Goal: Communication & Community: Answer question/provide support

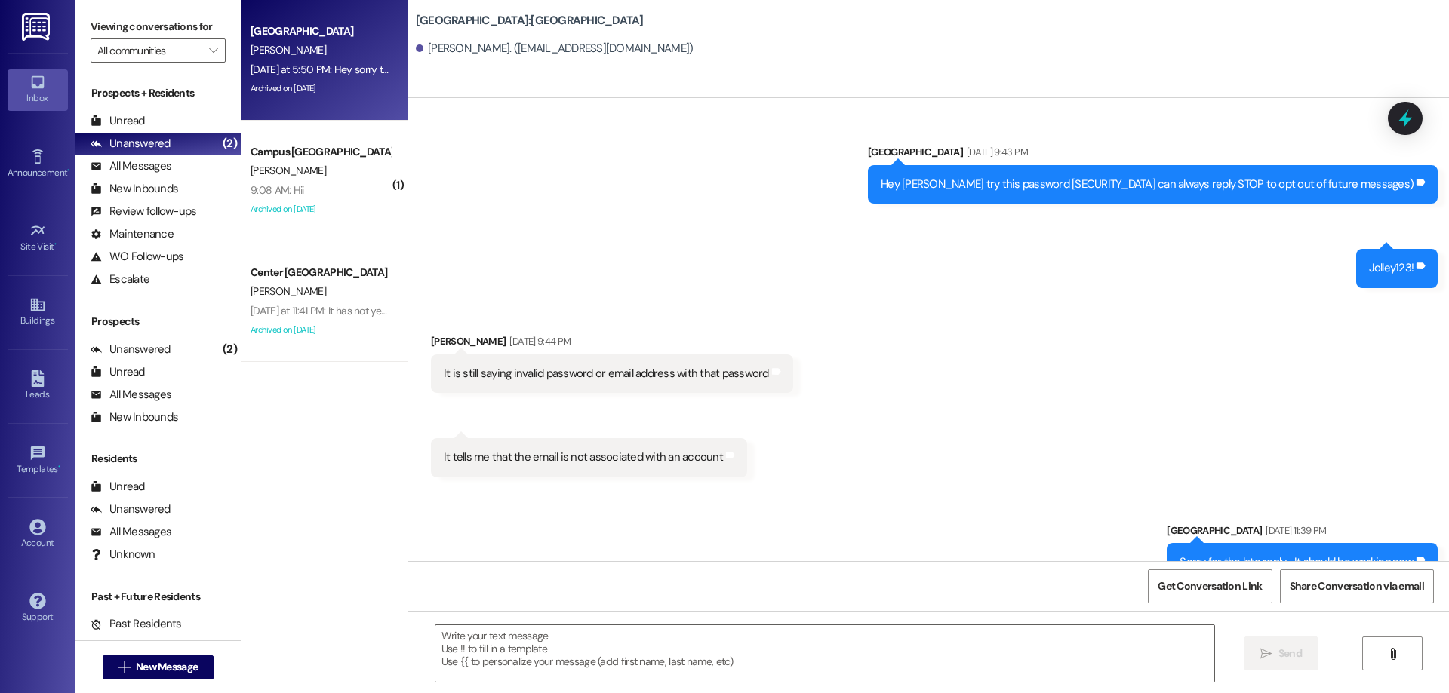
scroll to position [2373, 0]
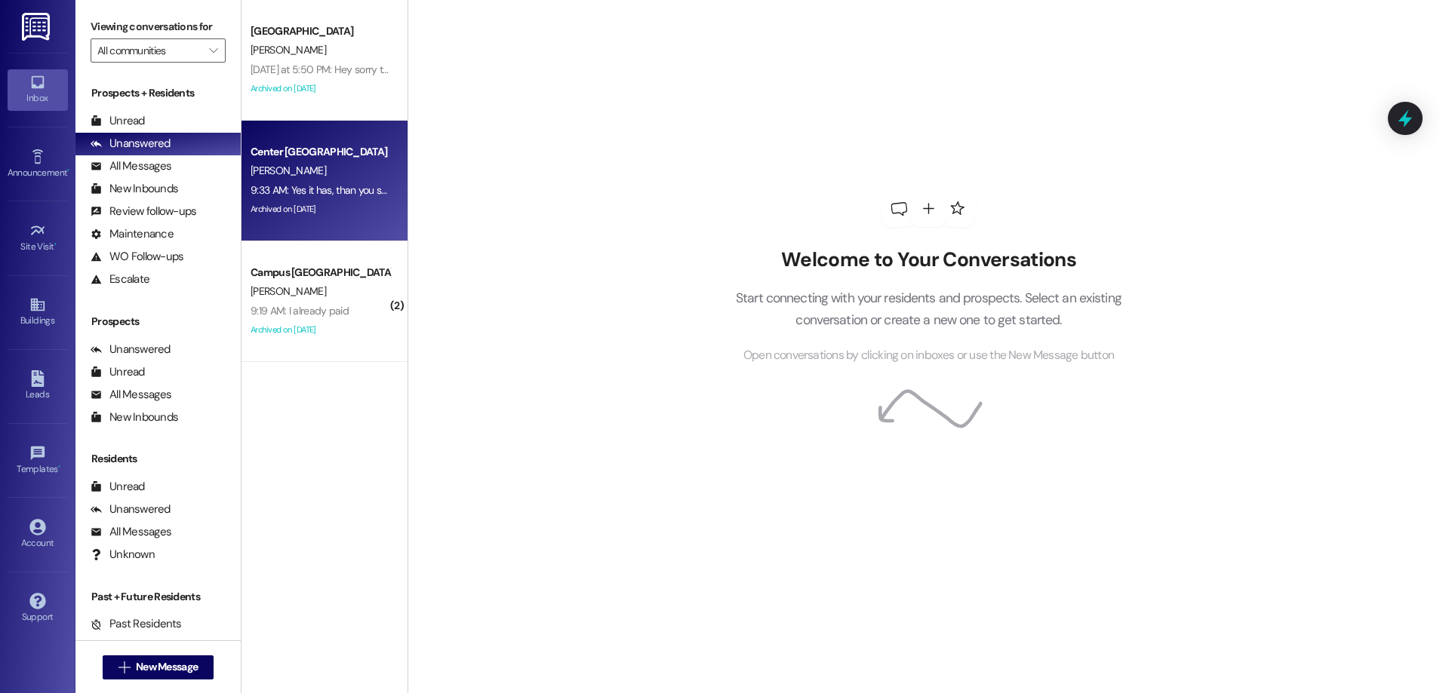
click at [387, 216] on div "Center Pointe Prospect D. Medina 9:33 AM: Yes it has, than you so much!! 9:33 A…" at bounding box center [324, 181] width 166 height 121
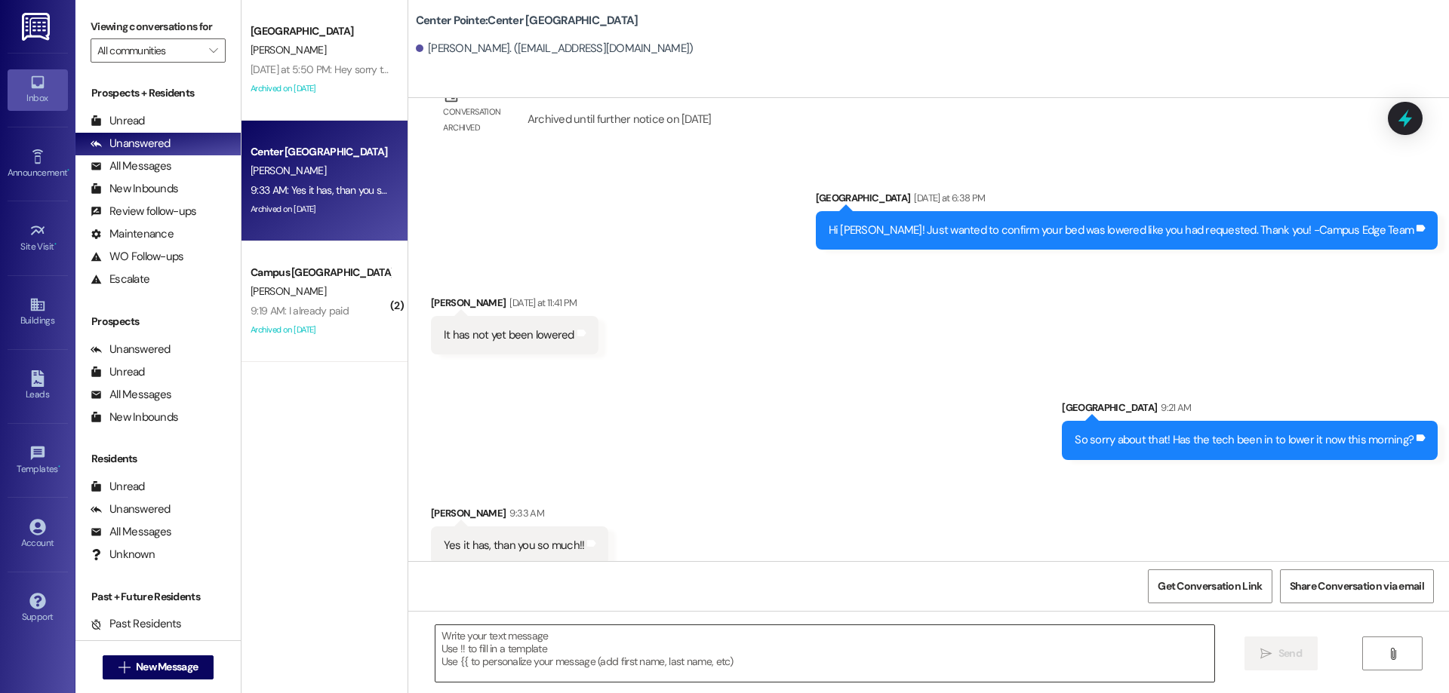
scroll to position [4006, 0]
click at [639, 647] on textarea at bounding box center [824, 653] width 779 height 57
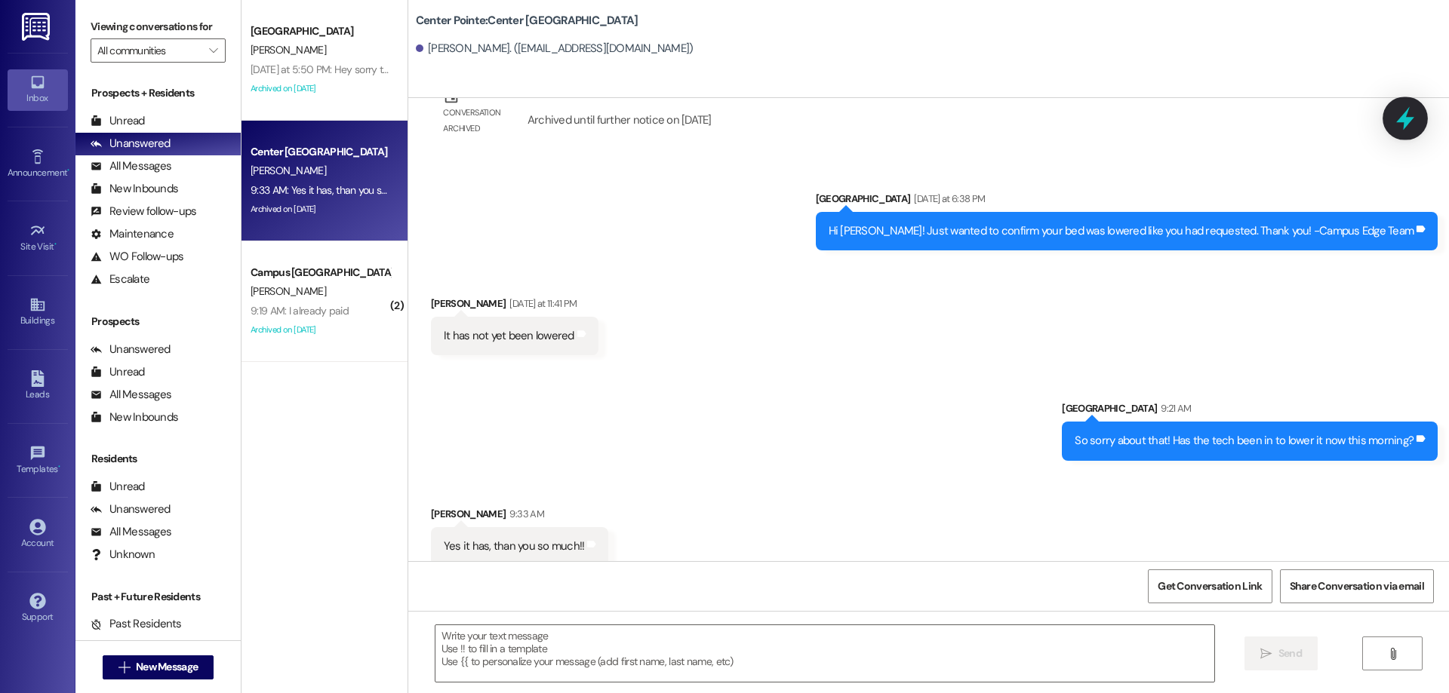
click at [1407, 121] on icon at bounding box center [1405, 118] width 18 height 23
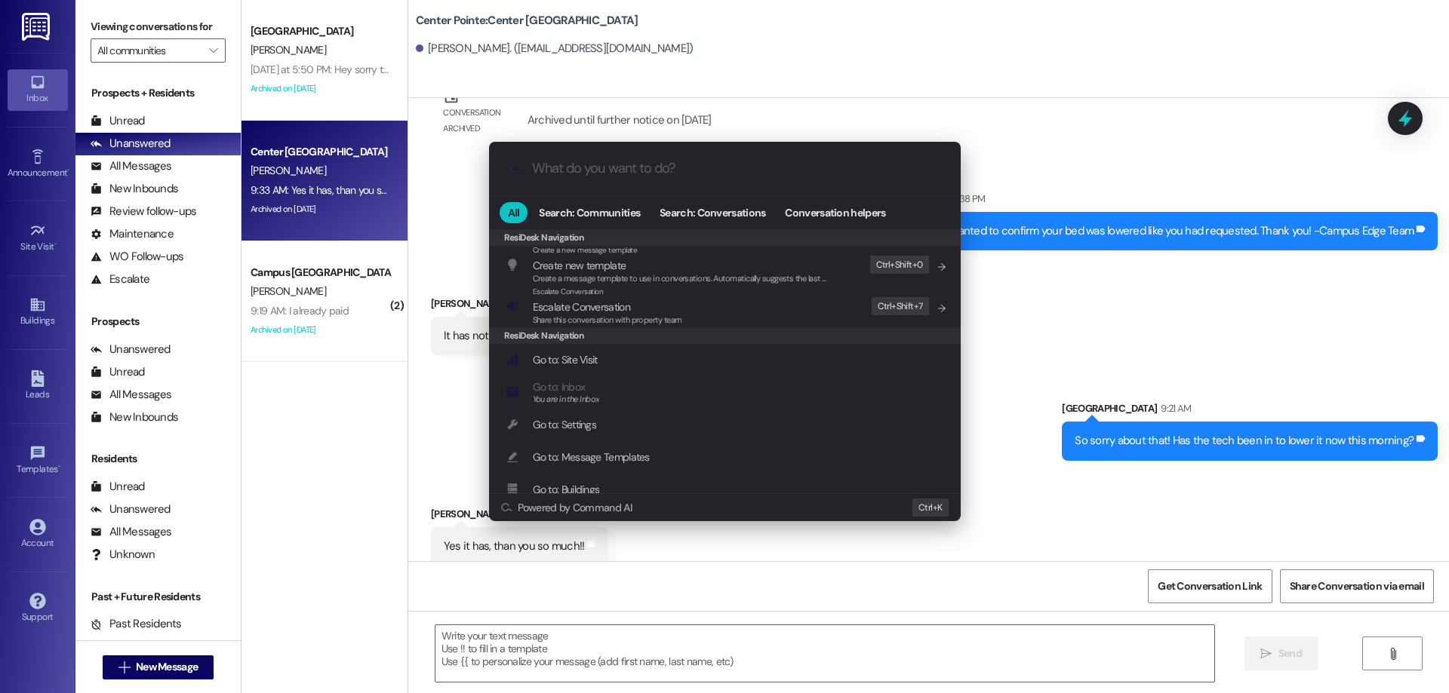
scroll to position [658, 0]
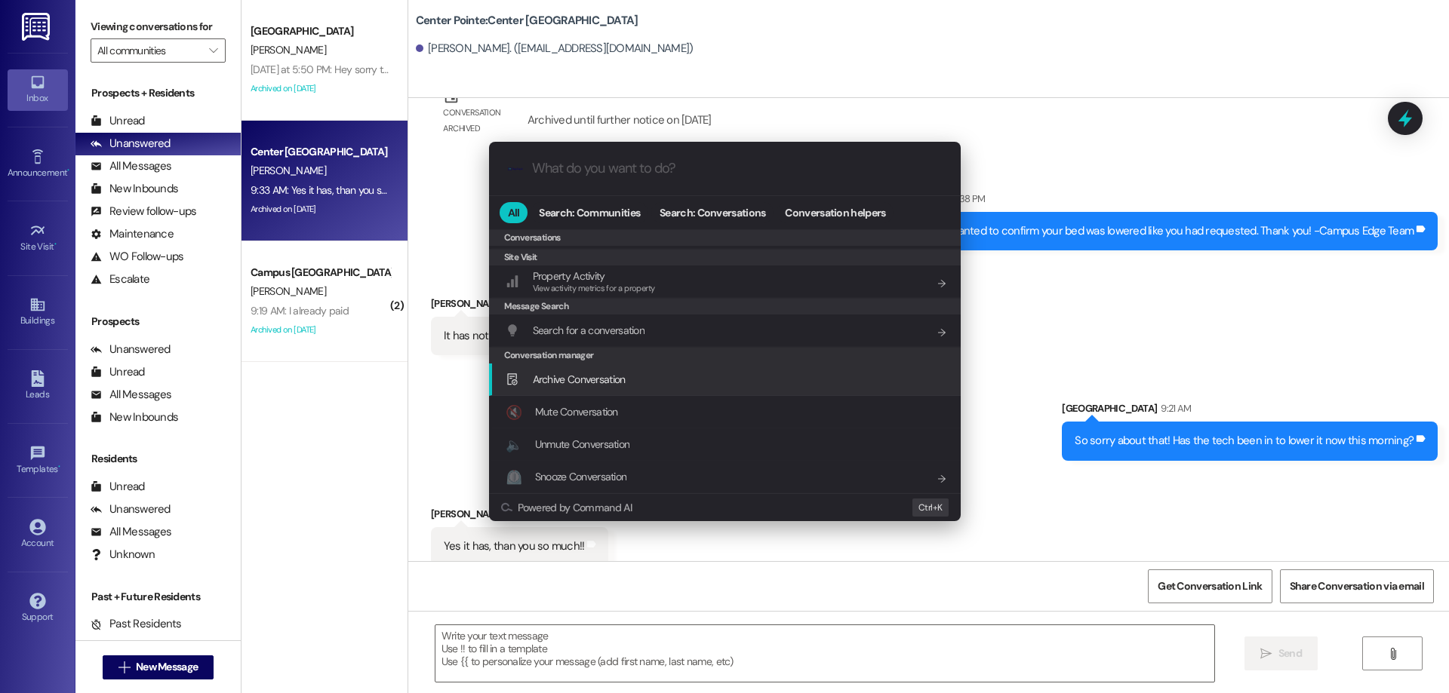
click at [620, 376] on span "Archive Conversation" at bounding box center [579, 380] width 93 height 14
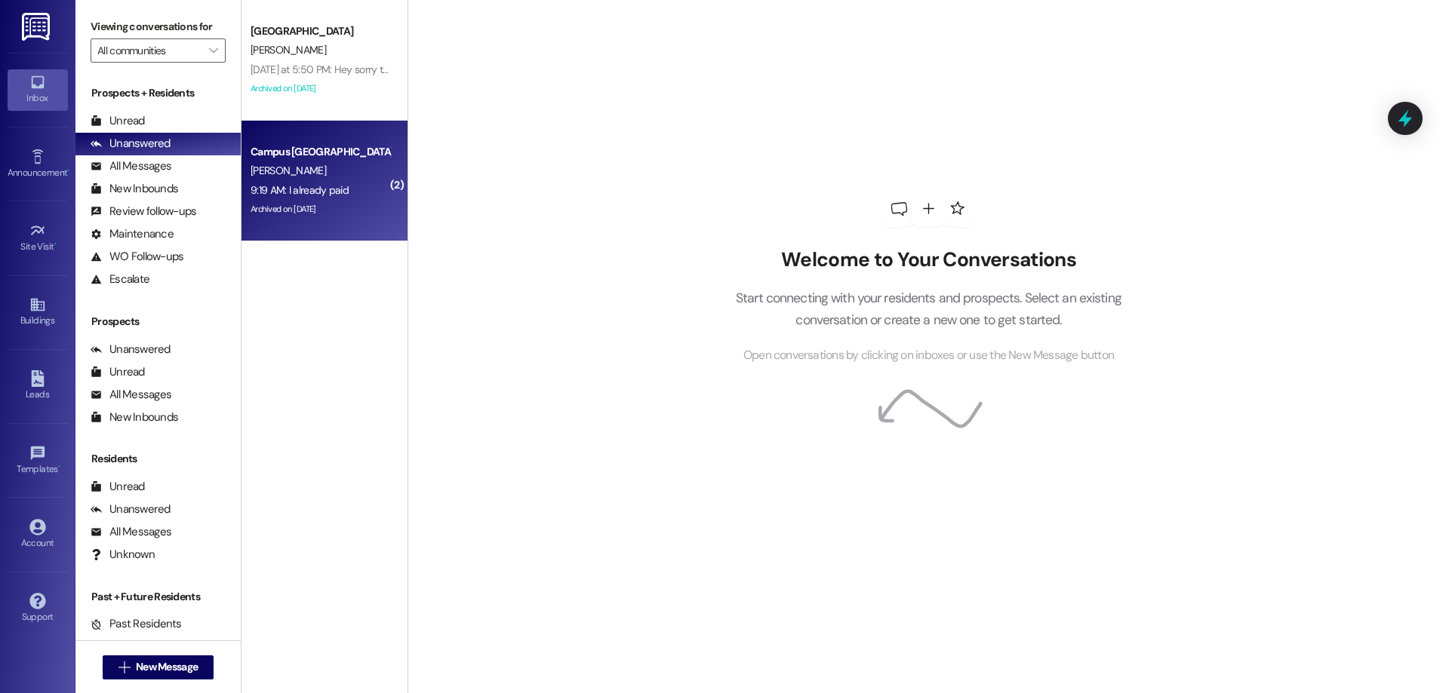
click at [389, 204] on div "Campus Edge Prospect C. diaz 9:19 AM: I already paid 9:19 AM: I already paid Ar…" at bounding box center [324, 181] width 166 height 121
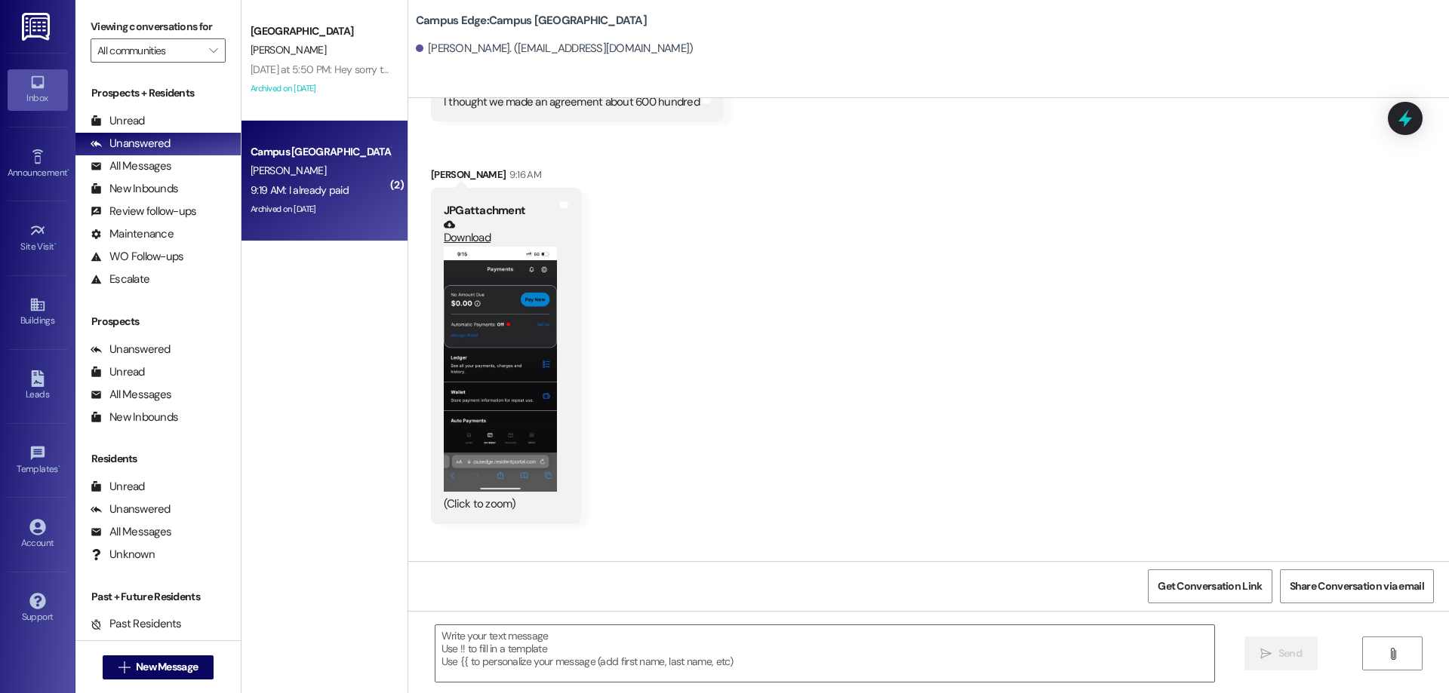
scroll to position [8656, 0]
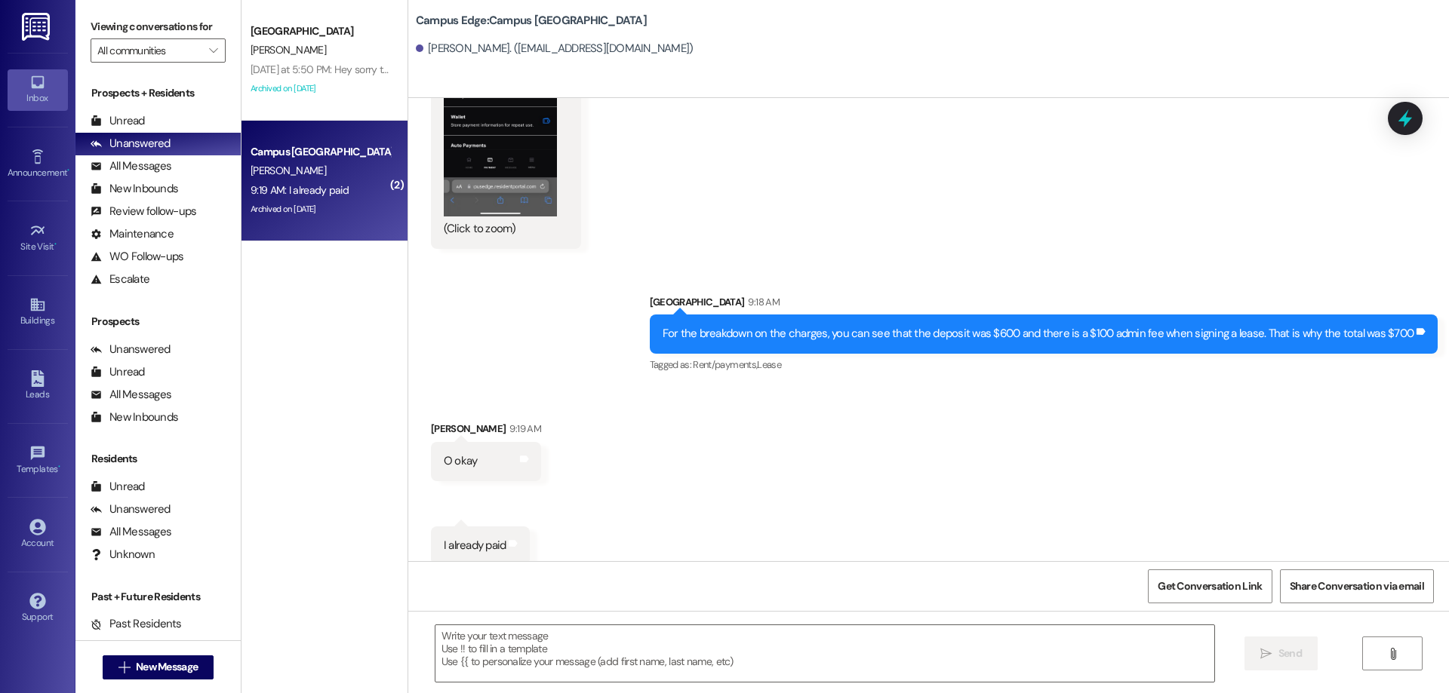
click at [1388, 121] on div at bounding box center [1404, 118] width 45 height 43
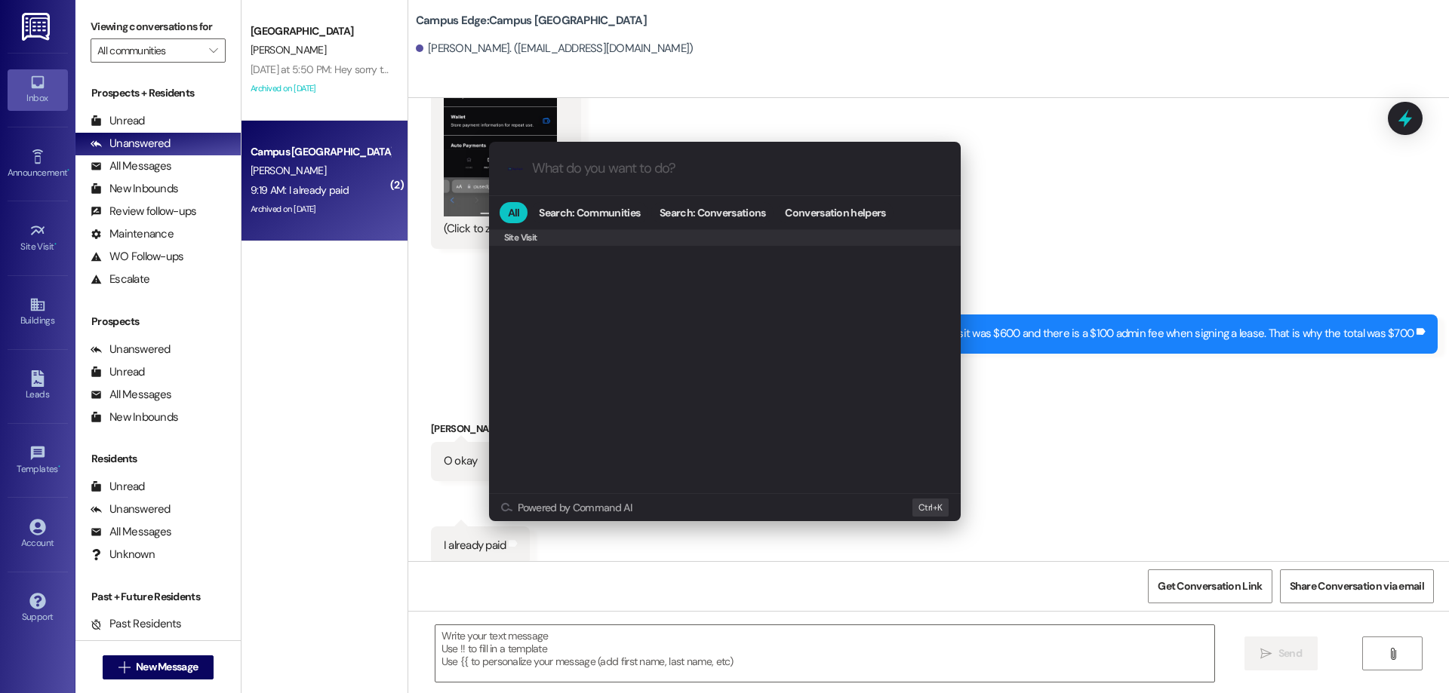
scroll to position [707, 0]
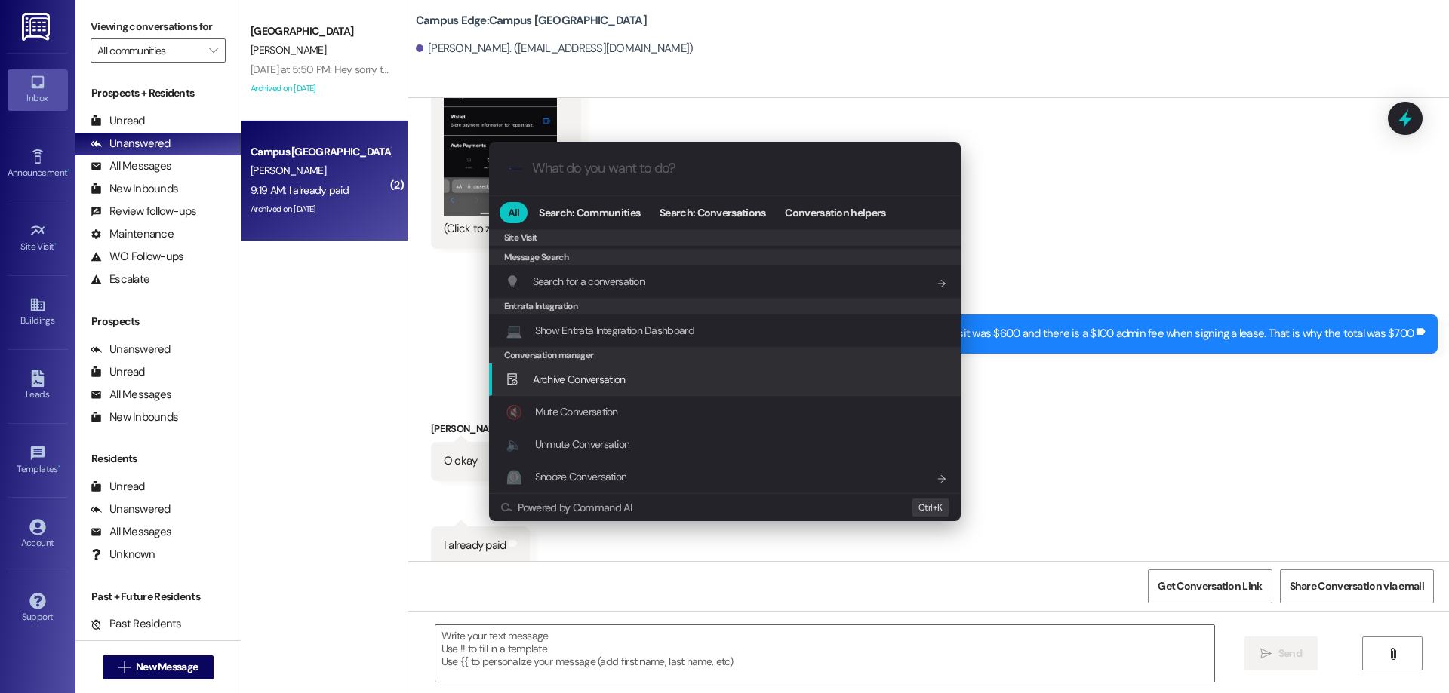
click at [637, 380] on div "Archive Conversation Add shortcut" at bounding box center [725, 379] width 441 height 17
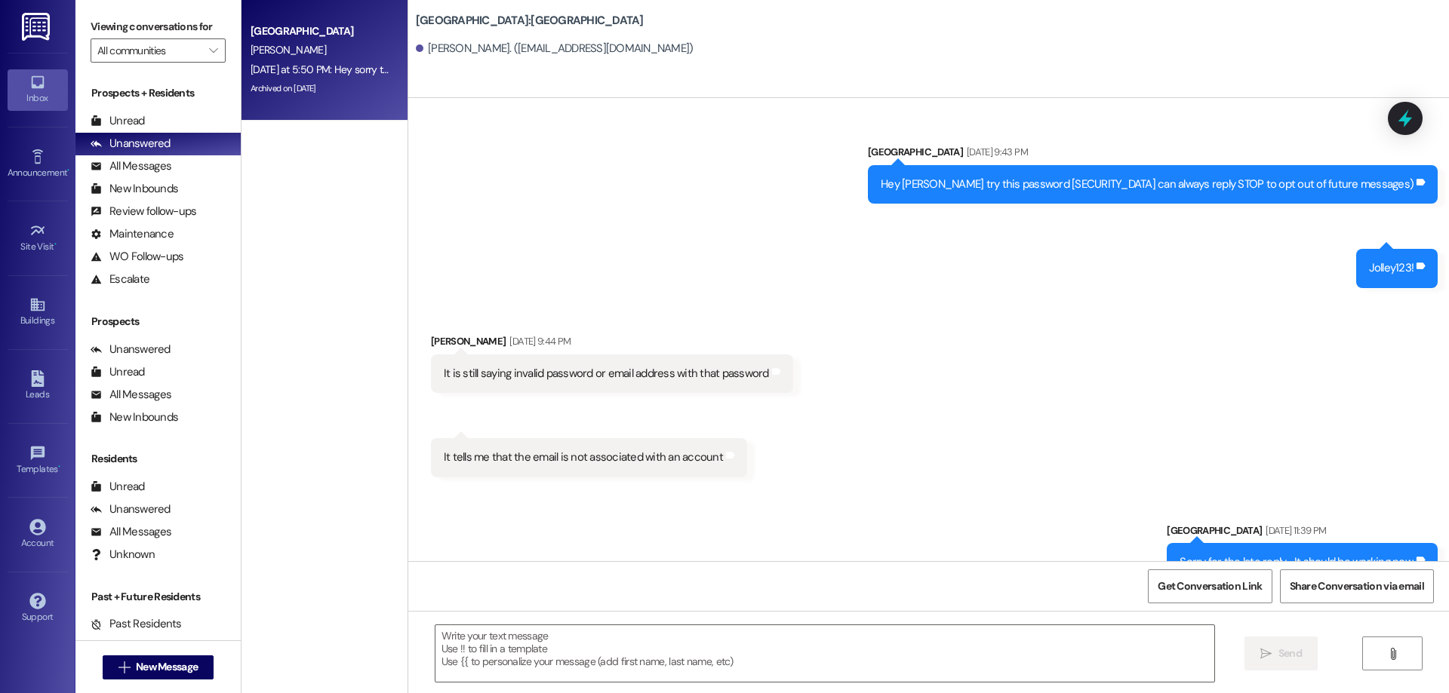
scroll to position [2373, 0]
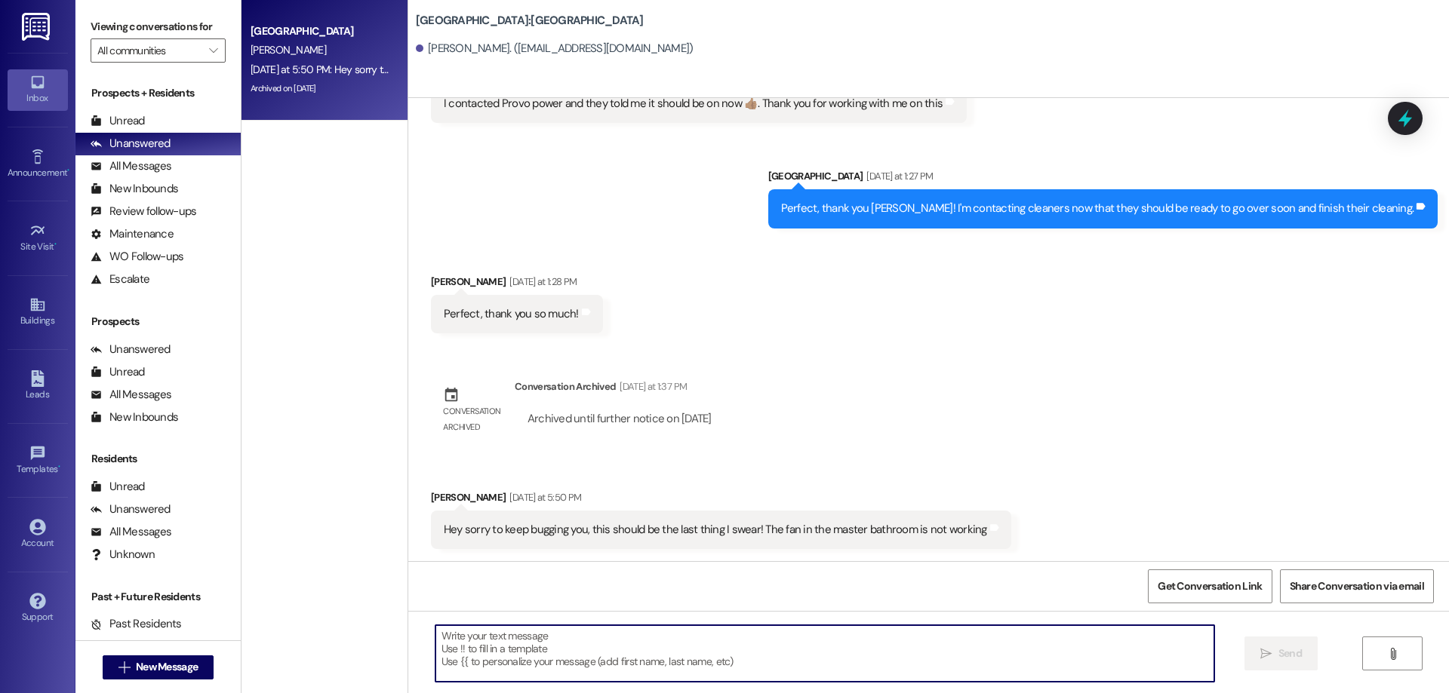
click at [512, 634] on textarea at bounding box center [824, 653] width 779 height 57
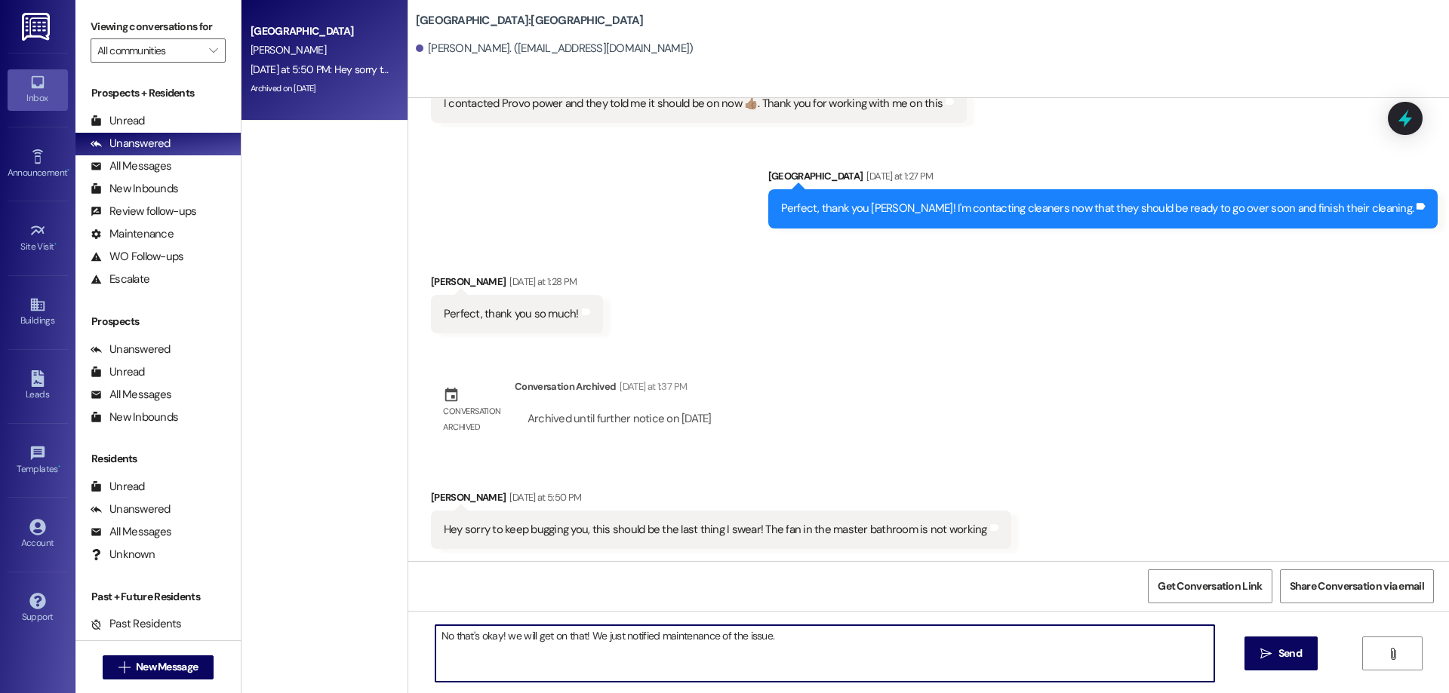
click at [505, 639] on textarea "No that's okay! we will get on that! We just notified maintenance of the issue." at bounding box center [824, 653] width 779 height 57
click at [803, 641] on textarea "No that's okay! We will get on that! We just notified maintenance of the issue." at bounding box center [824, 653] width 779 height 57
type textarea "No that's okay! We will get on that! We just notified maintenance of the issue.…"
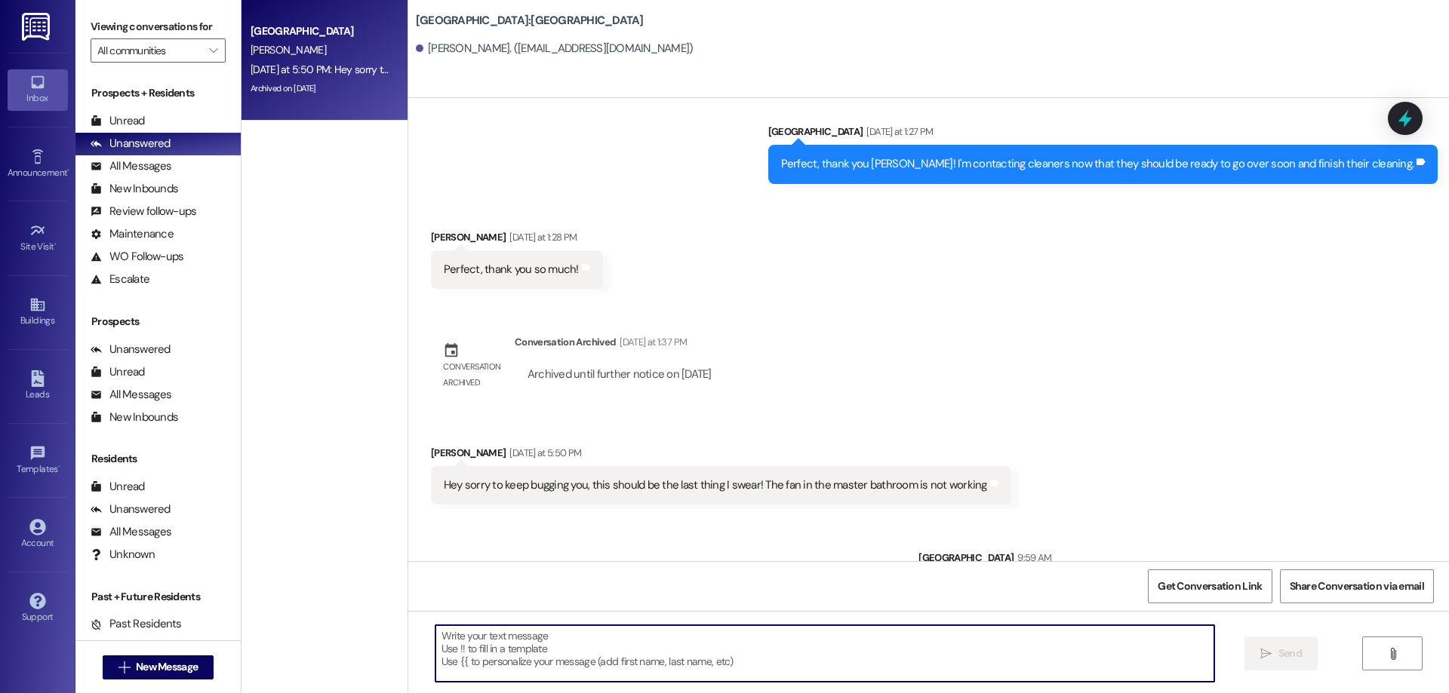
scroll to position [2478, 0]
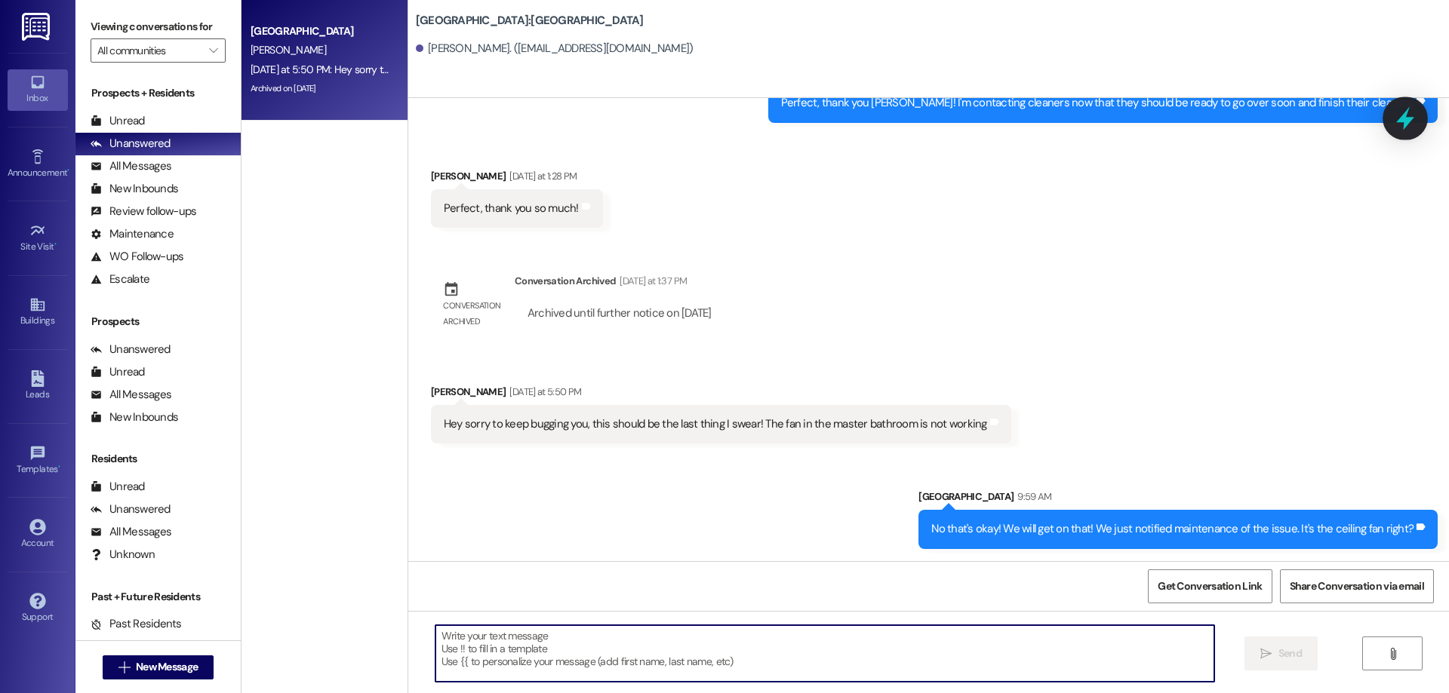
click at [1395, 112] on icon at bounding box center [1405, 119] width 26 height 26
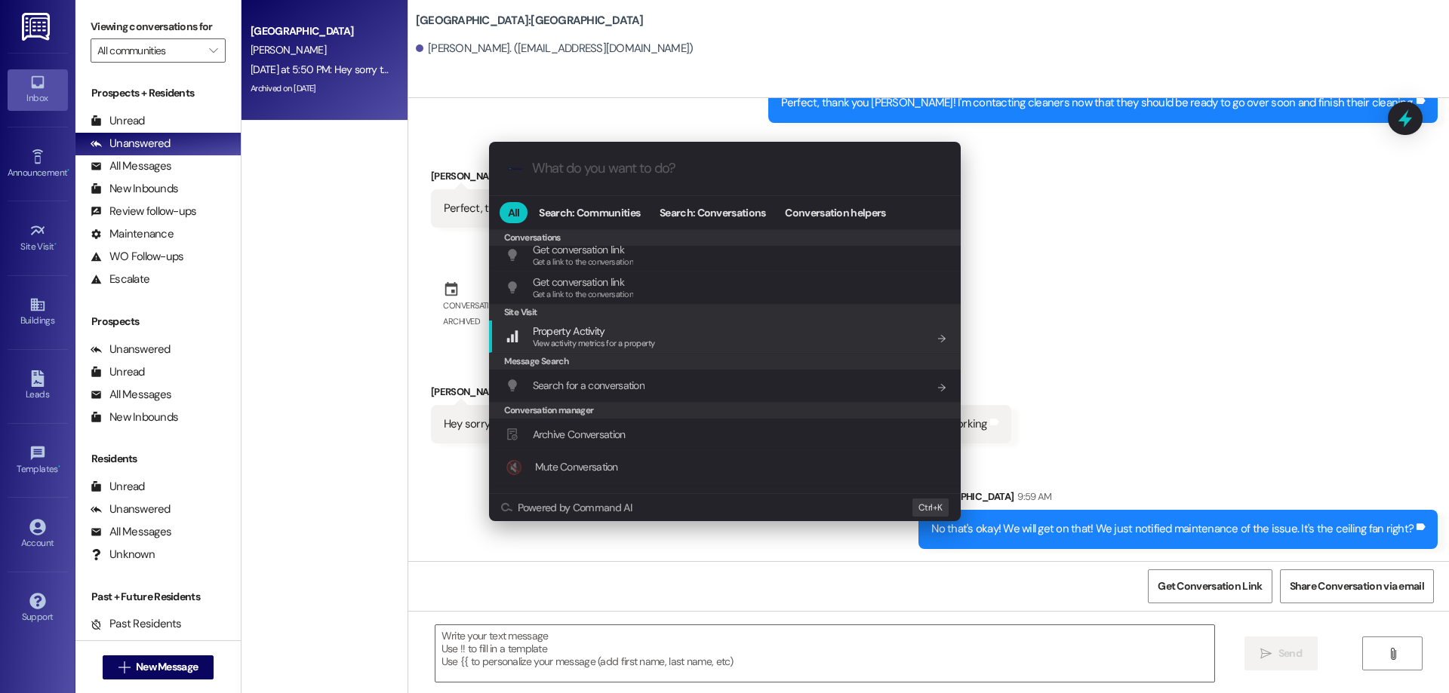
scroll to position [658, 0]
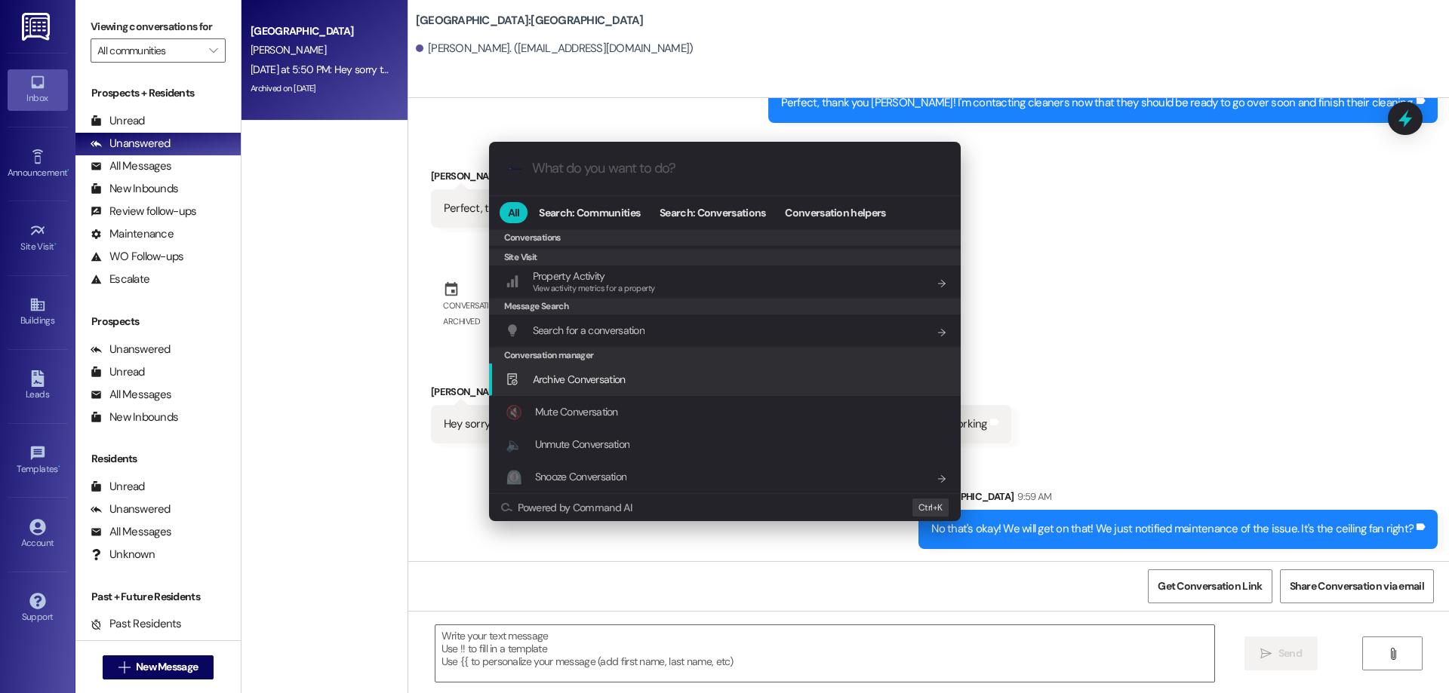
click at [575, 373] on span "Archive Conversation" at bounding box center [579, 380] width 93 height 14
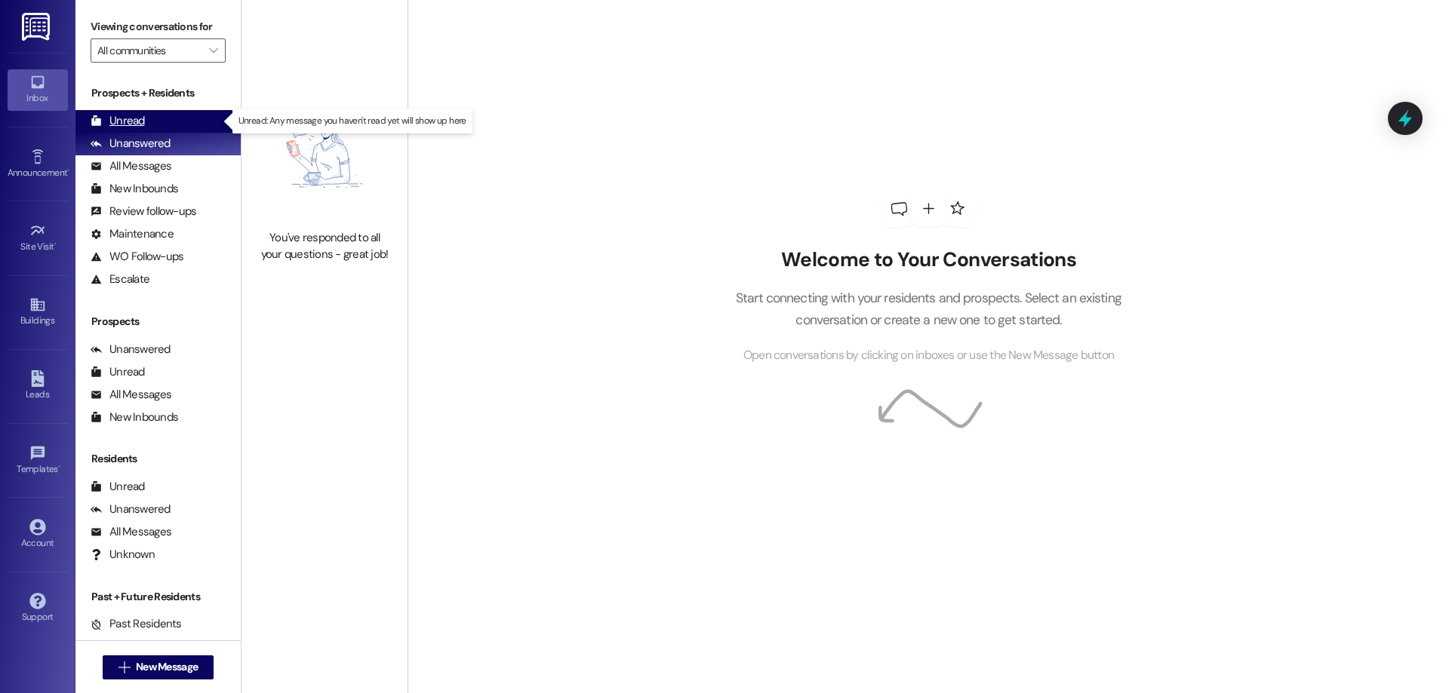
click at [198, 124] on div "Unread (0)" at bounding box center [157, 121] width 165 height 23
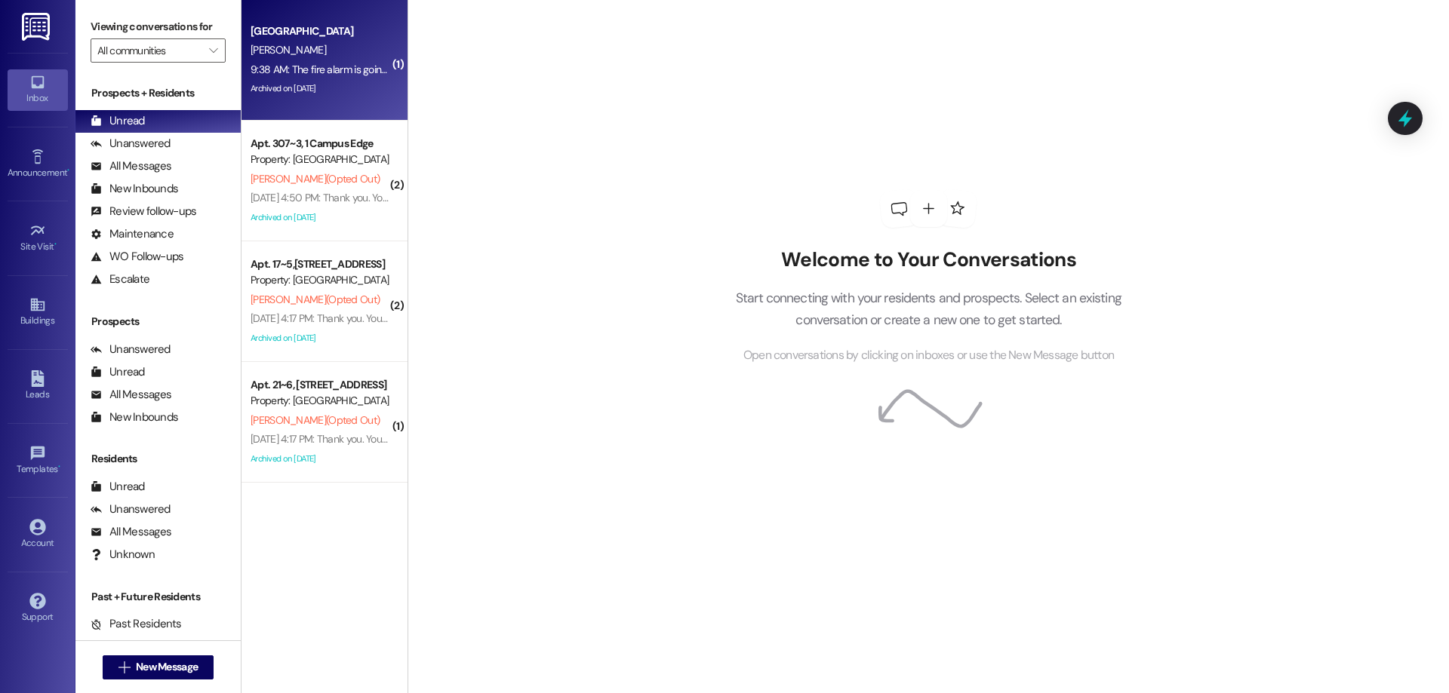
click at [342, 53] on div "[PERSON_NAME]" at bounding box center [320, 50] width 143 height 19
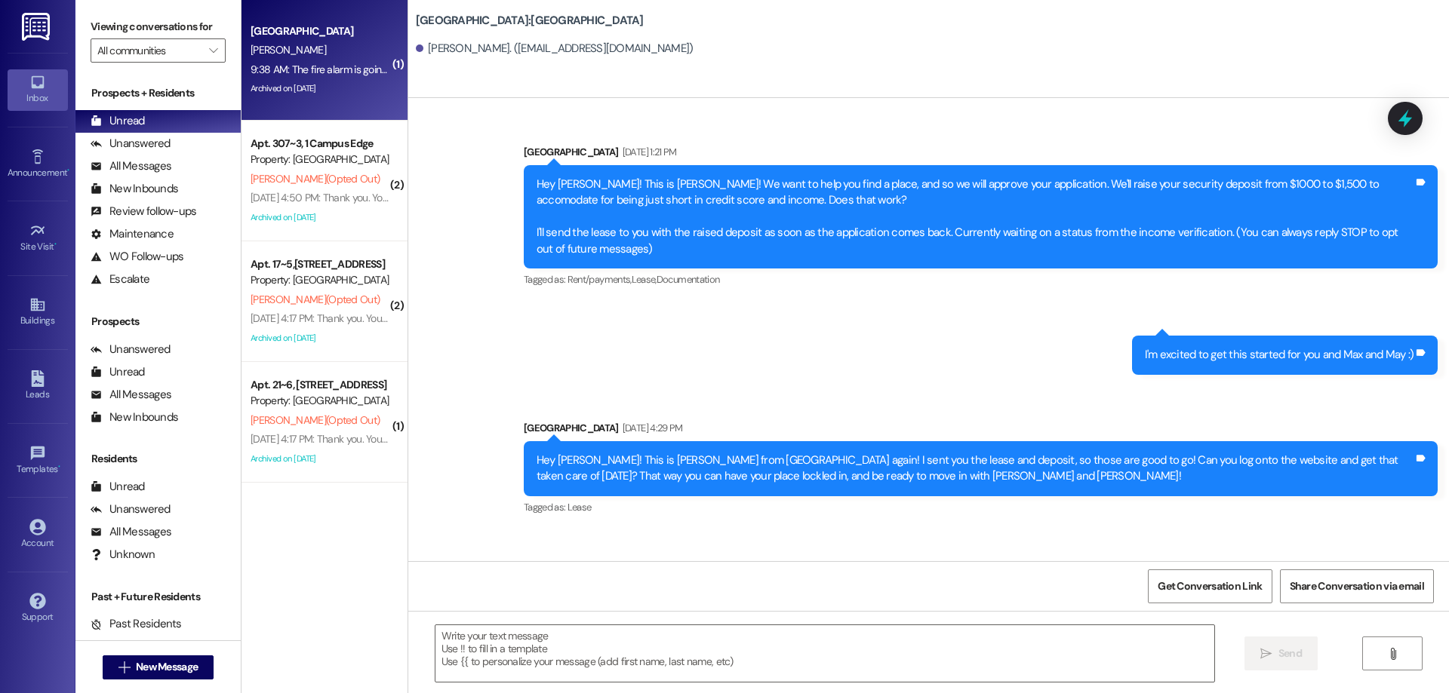
scroll to position [6638, 0]
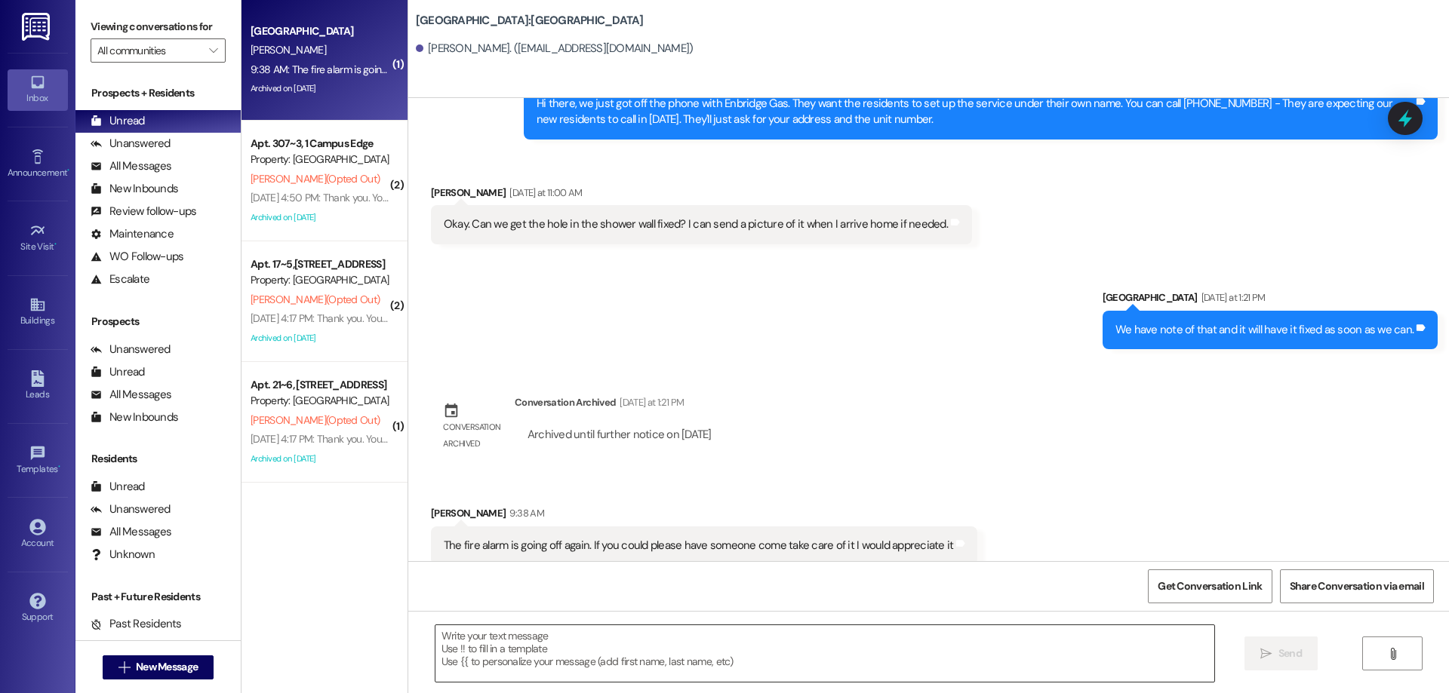
click at [684, 637] on textarea at bounding box center [824, 653] width 779 height 57
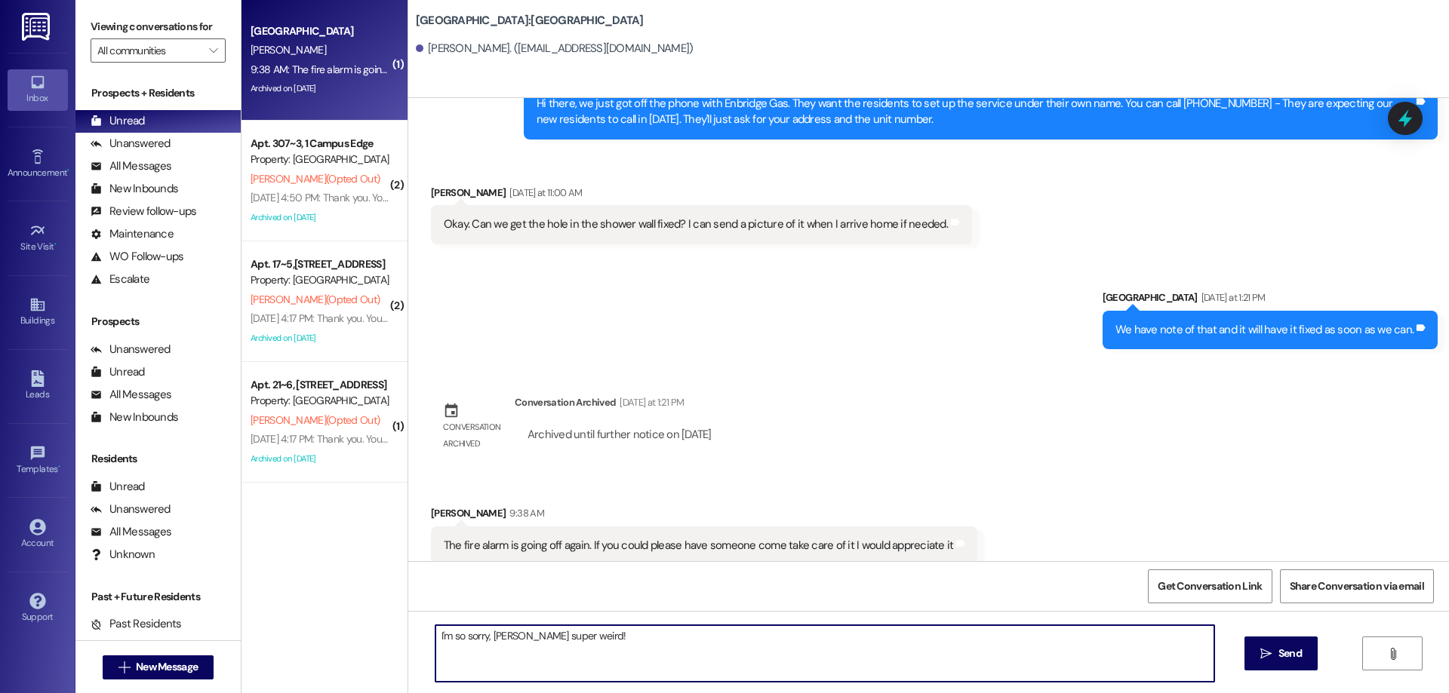
click at [499, 637] on textarea "I'm so sorry, [PERSON_NAME] super weird!" at bounding box center [824, 653] width 779 height 57
click at [598, 637] on textarea "I'm so sorry, that is super weird!" at bounding box center [824, 653] width 779 height 57
type textarea "I'm so sorry, that is super weird! Somebody will come by soon."
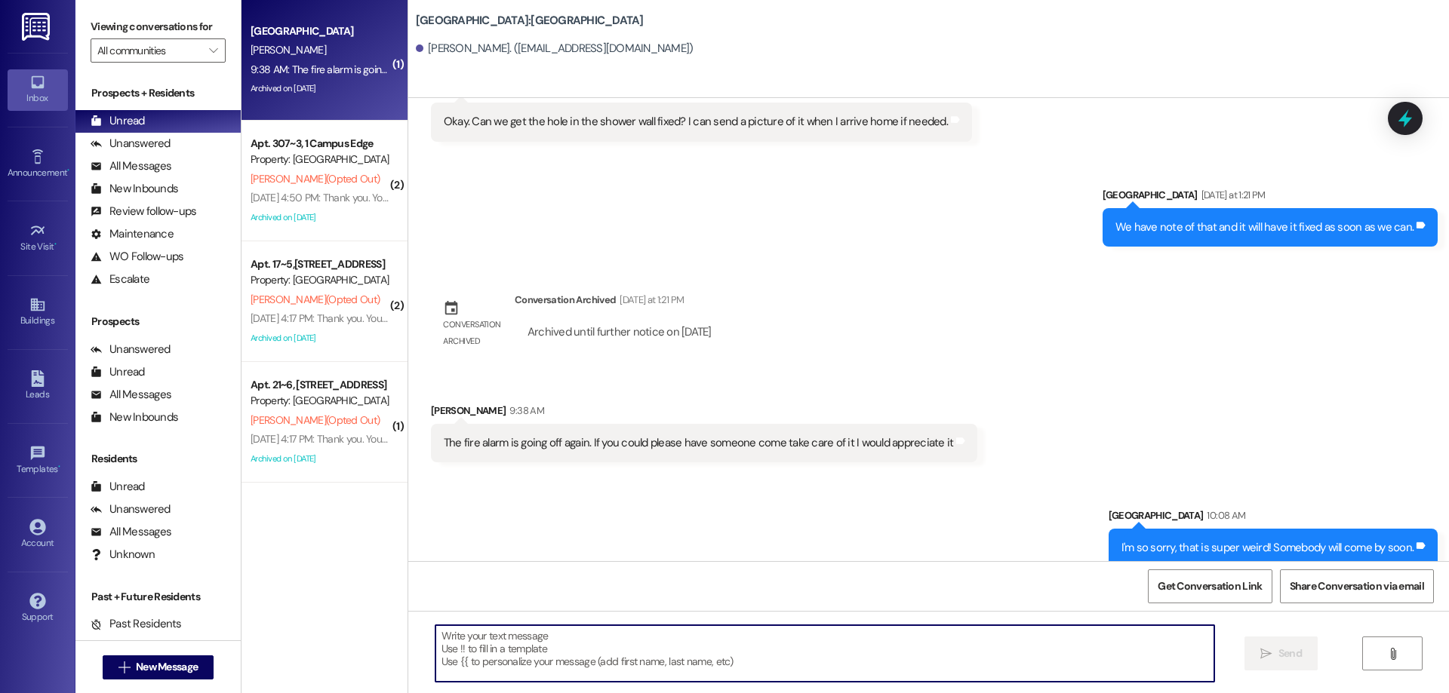
scroll to position [6743, 0]
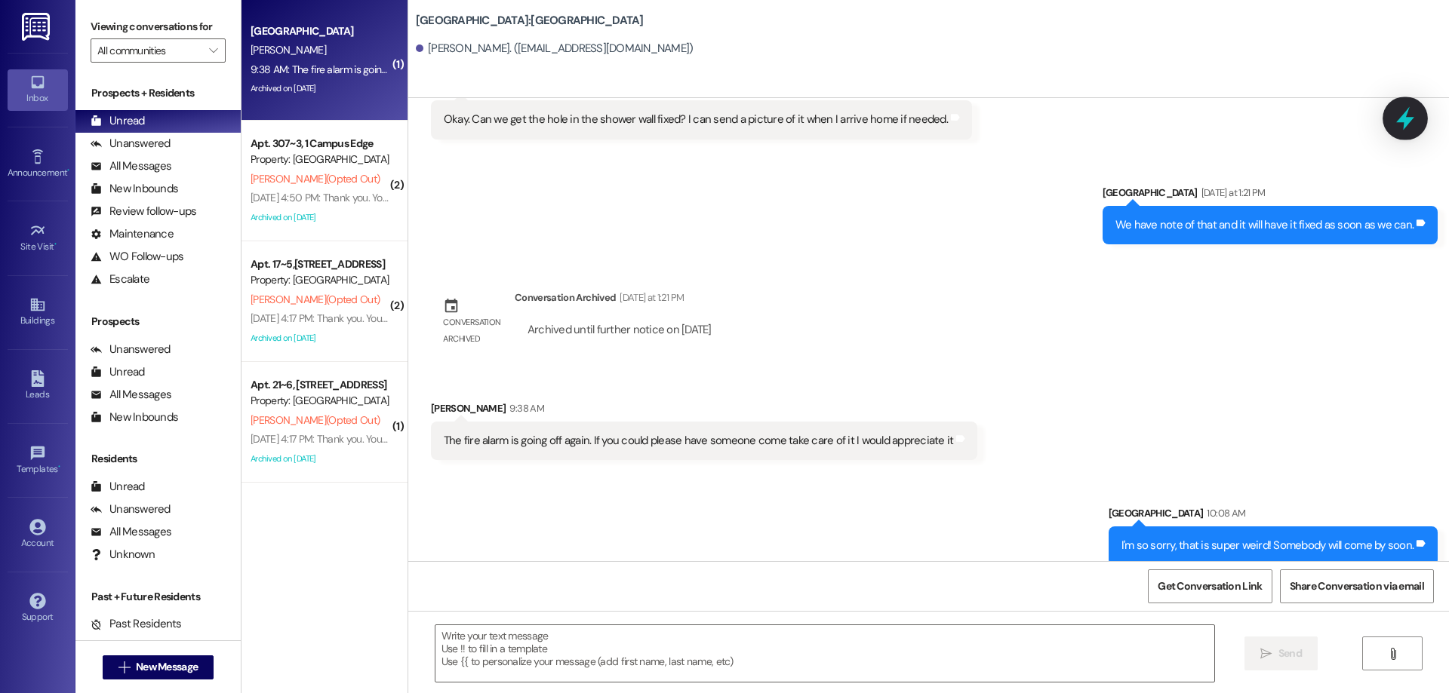
click at [1399, 118] on icon at bounding box center [1405, 119] width 26 height 26
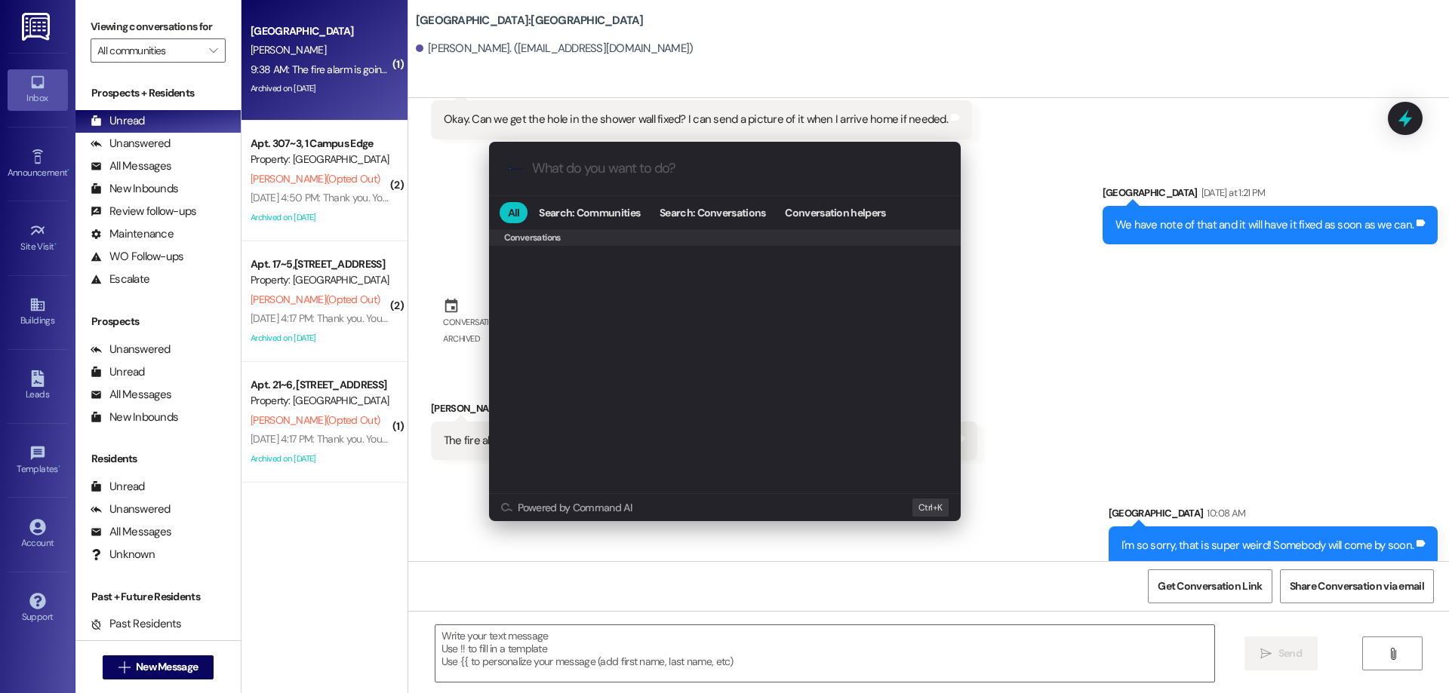
scroll to position [658, 0]
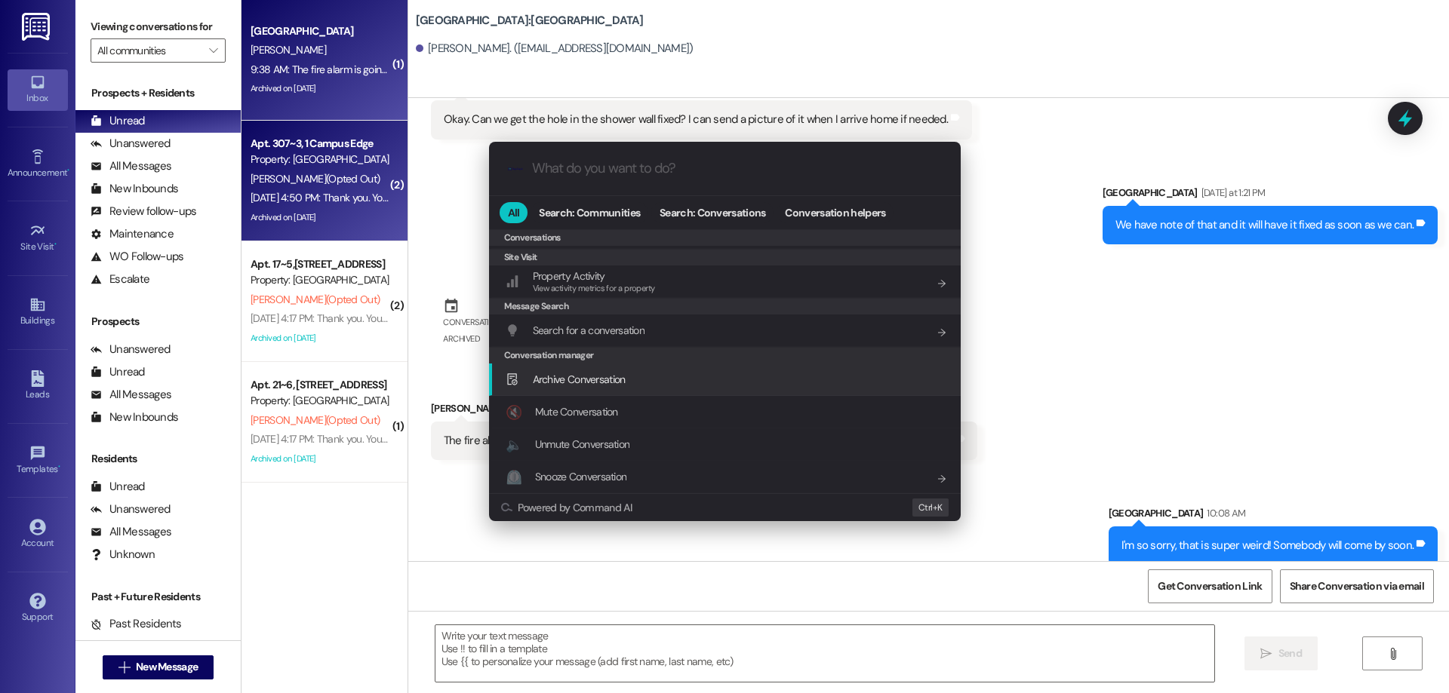
click at [652, 379] on div "Archive Conversation Add shortcut" at bounding box center [725, 379] width 441 height 17
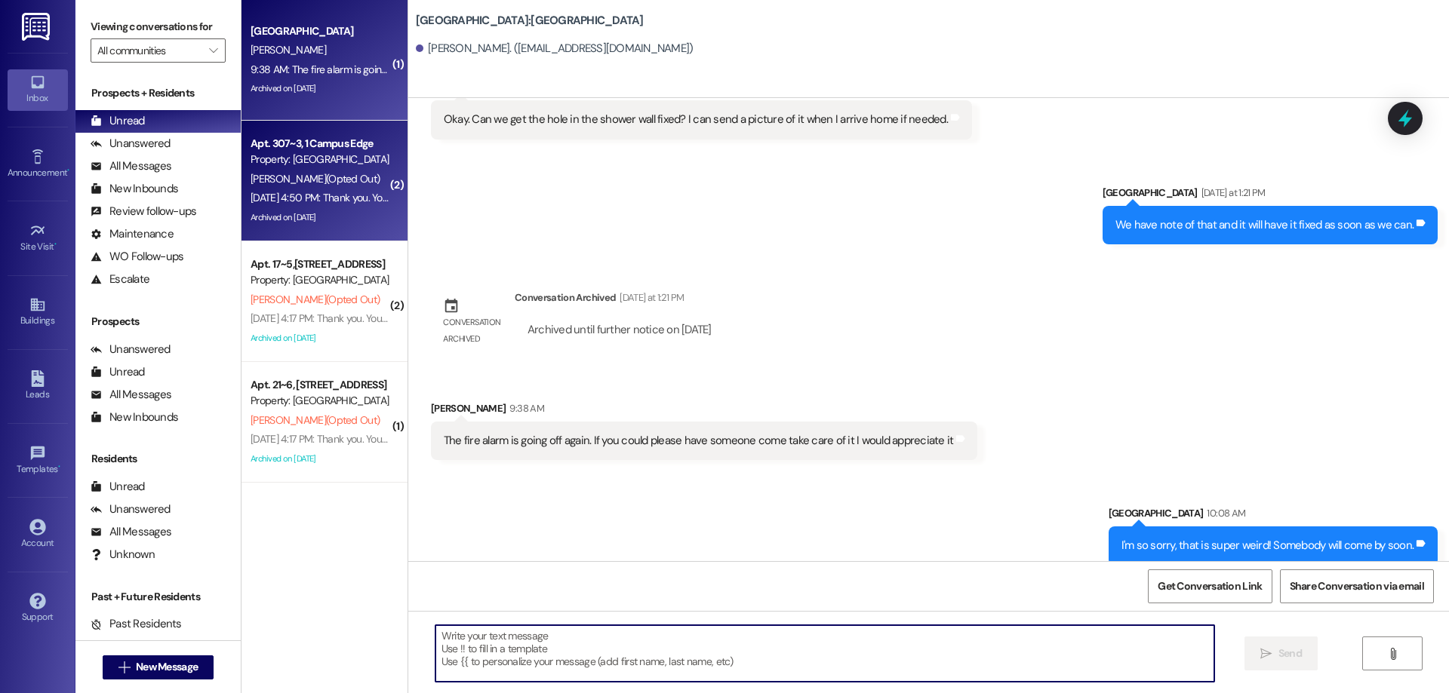
click at [320, 186] on div "[PERSON_NAME] (Opted Out)" at bounding box center [320, 179] width 143 height 19
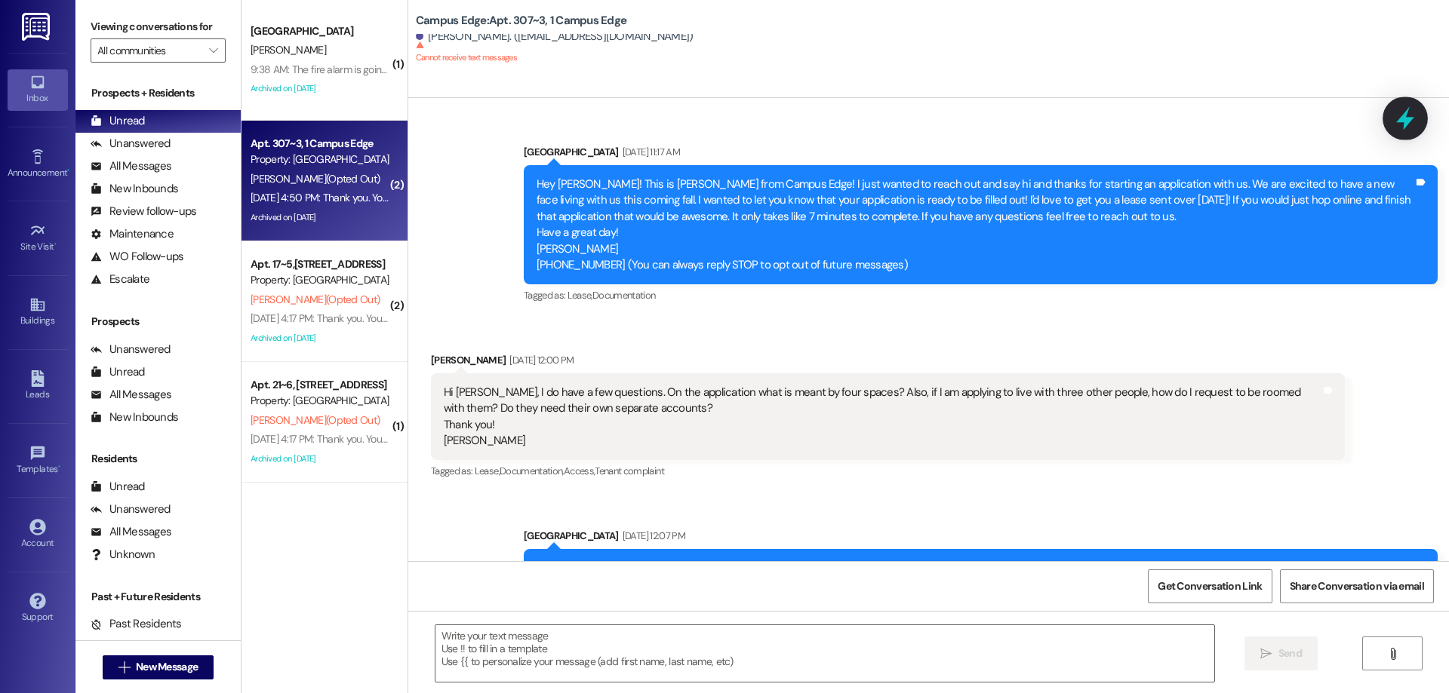
scroll to position [12045, 0]
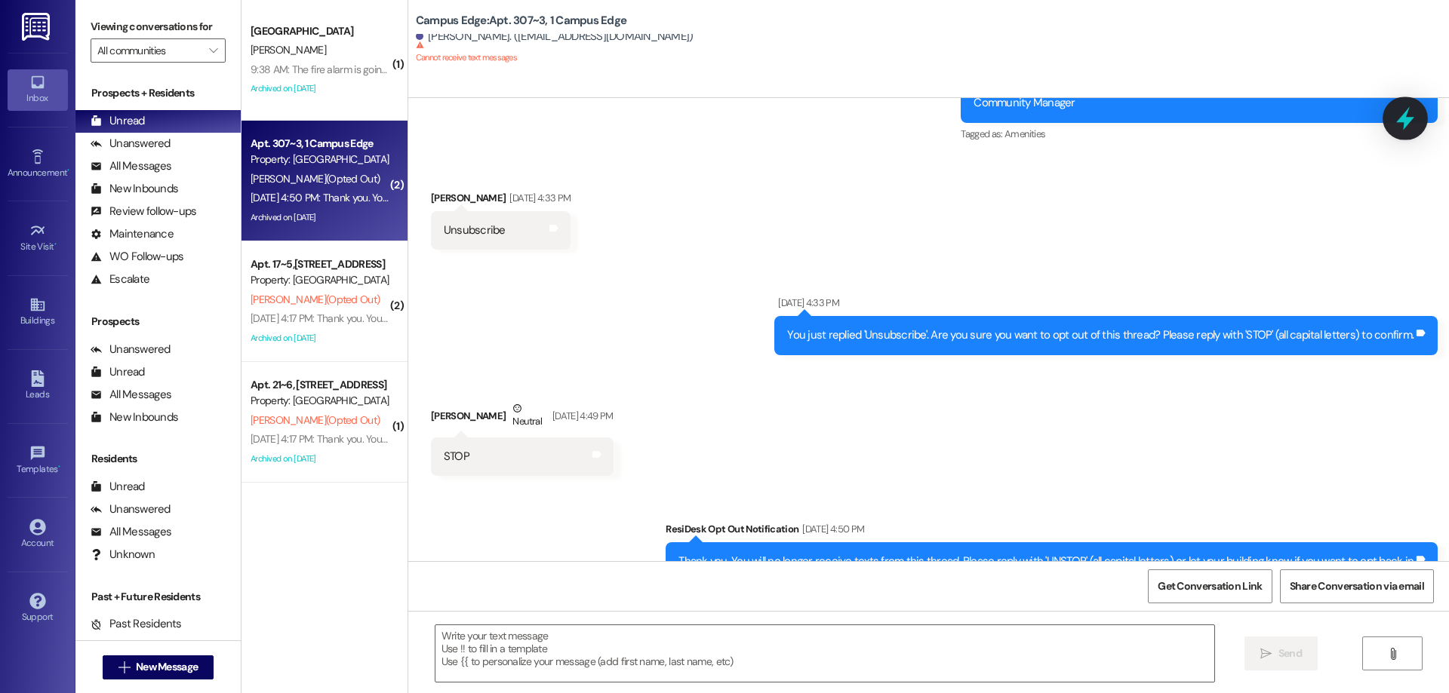
click at [1409, 117] on icon at bounding box center [1405, 119] width 26 height 26
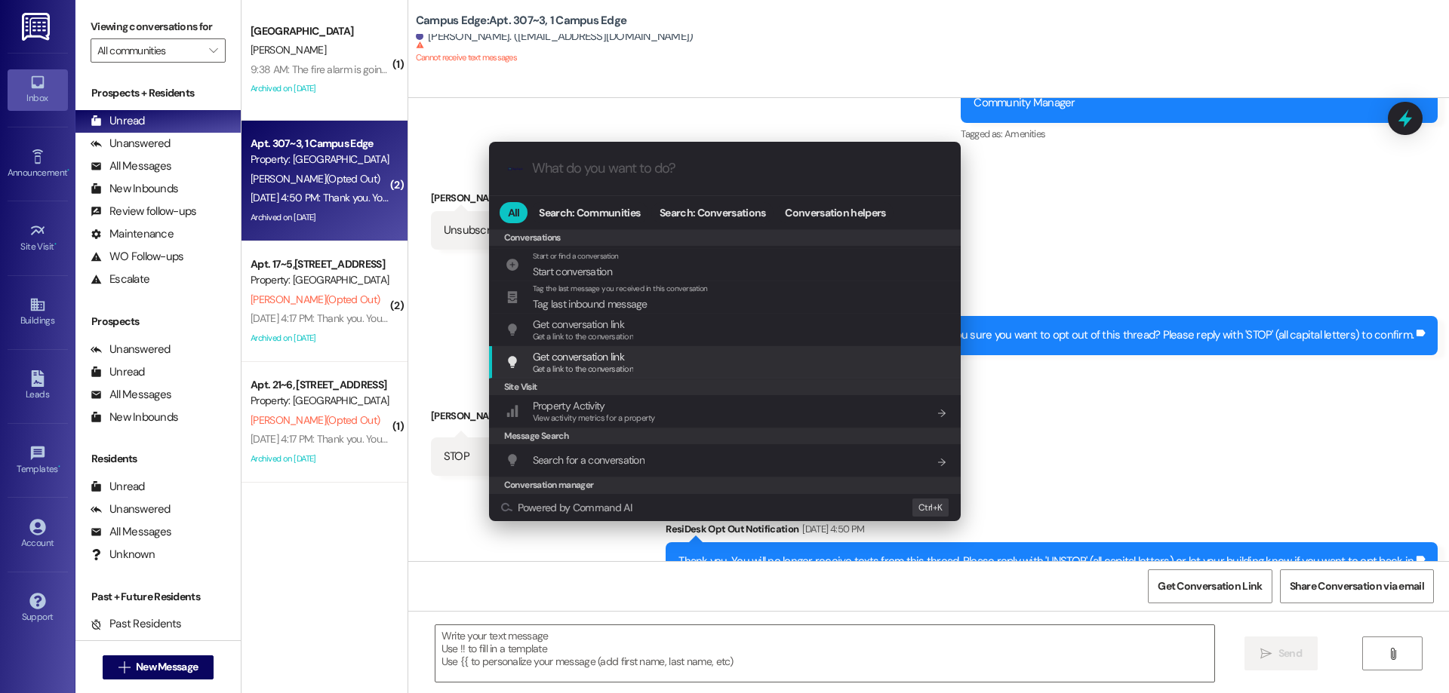
scroll to position [658, 0]
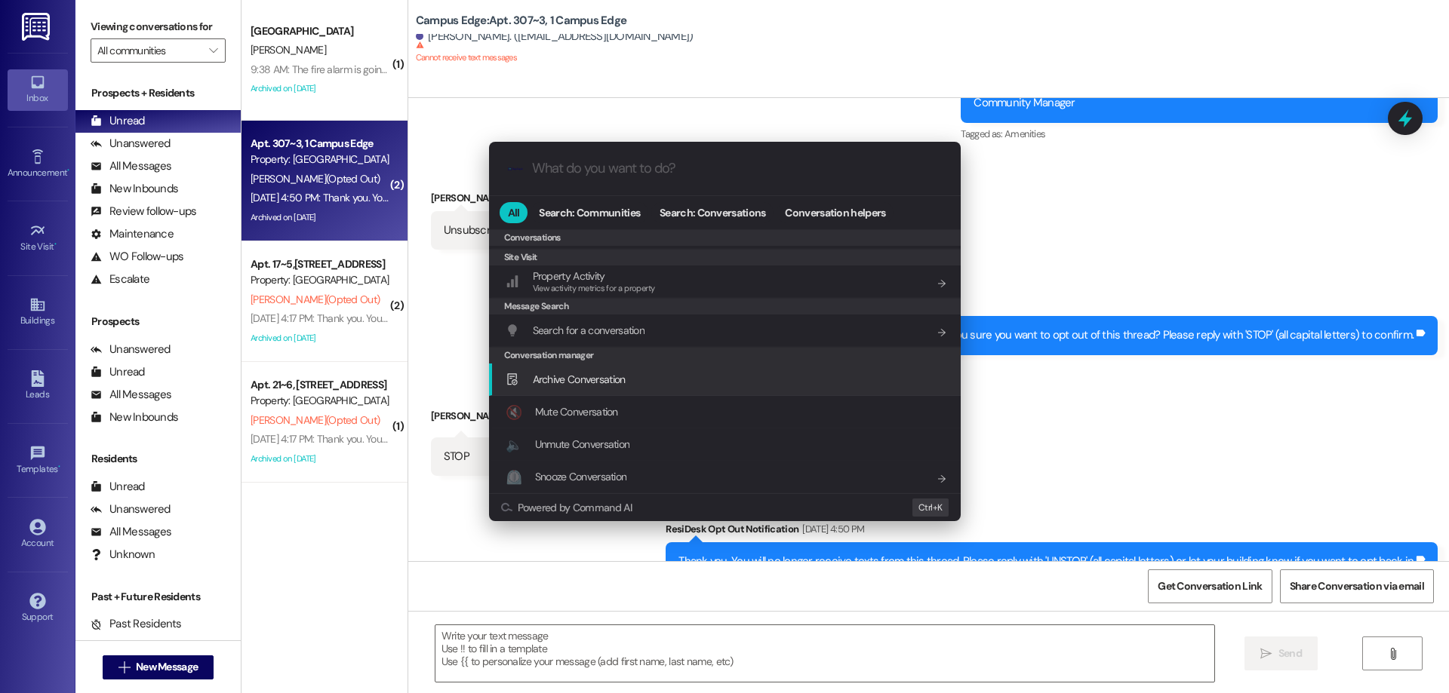
click at [561, 379] on span "Archive Conversation" at bounding box center [579, 380] width 93 height 14
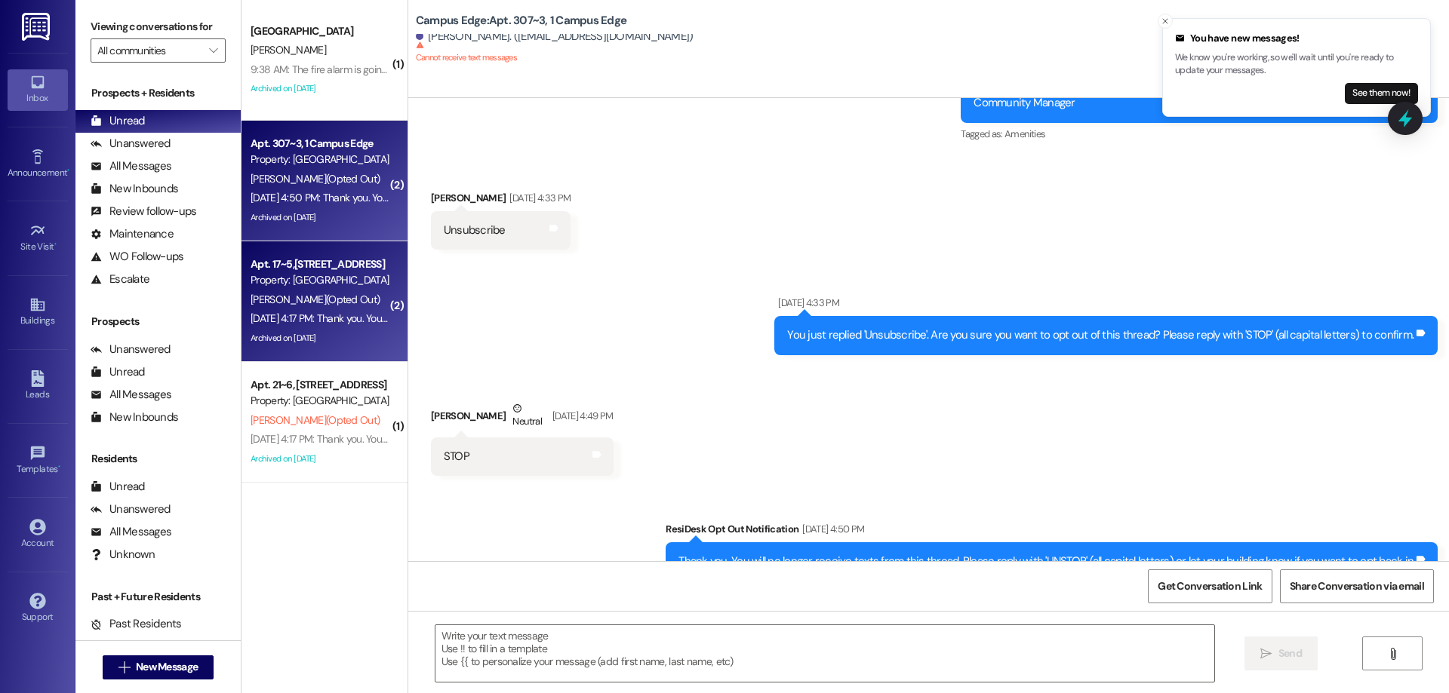
click at [320, 297] on span "[PERSON_NAME] (Opted Out)" at bounding box center [314, 300] width 129 height 14
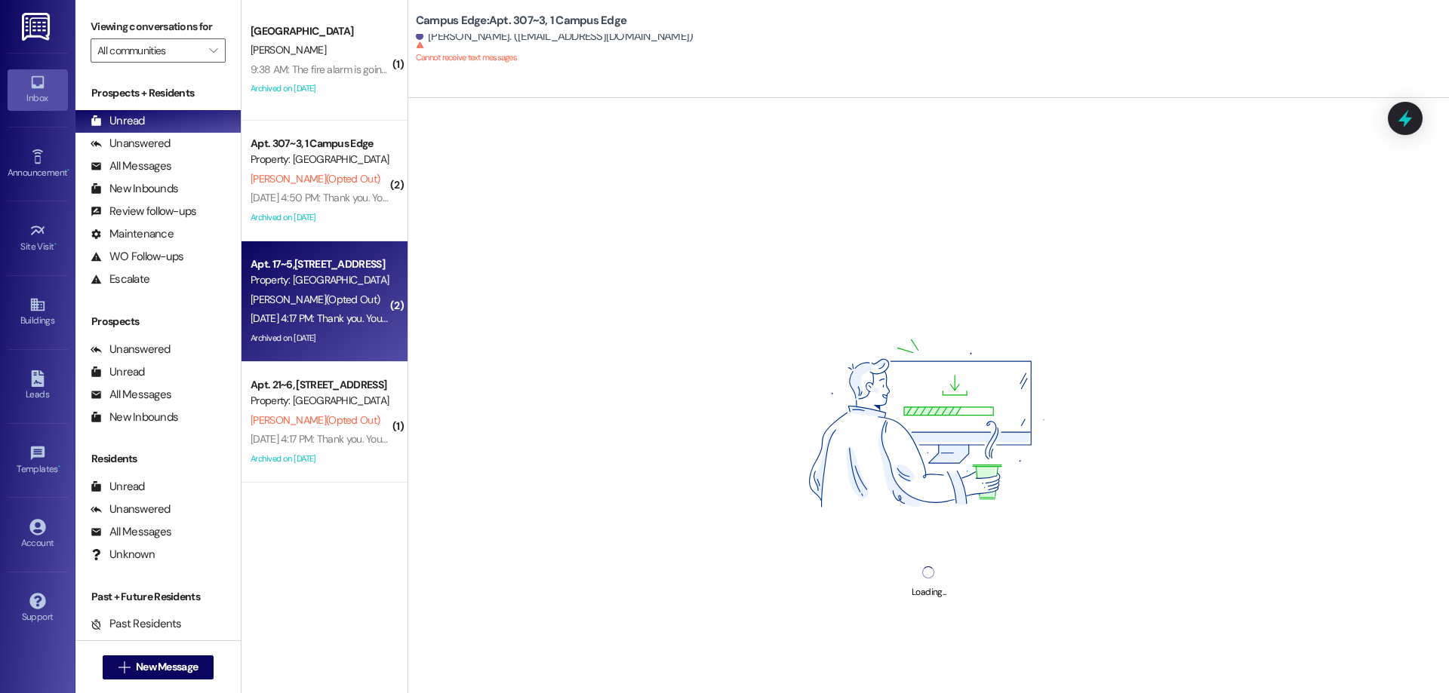
click at [320, 297] on span "[PERSON_NAME] (Opted Out)" at bounding box center [314, 300] width 129 height 14
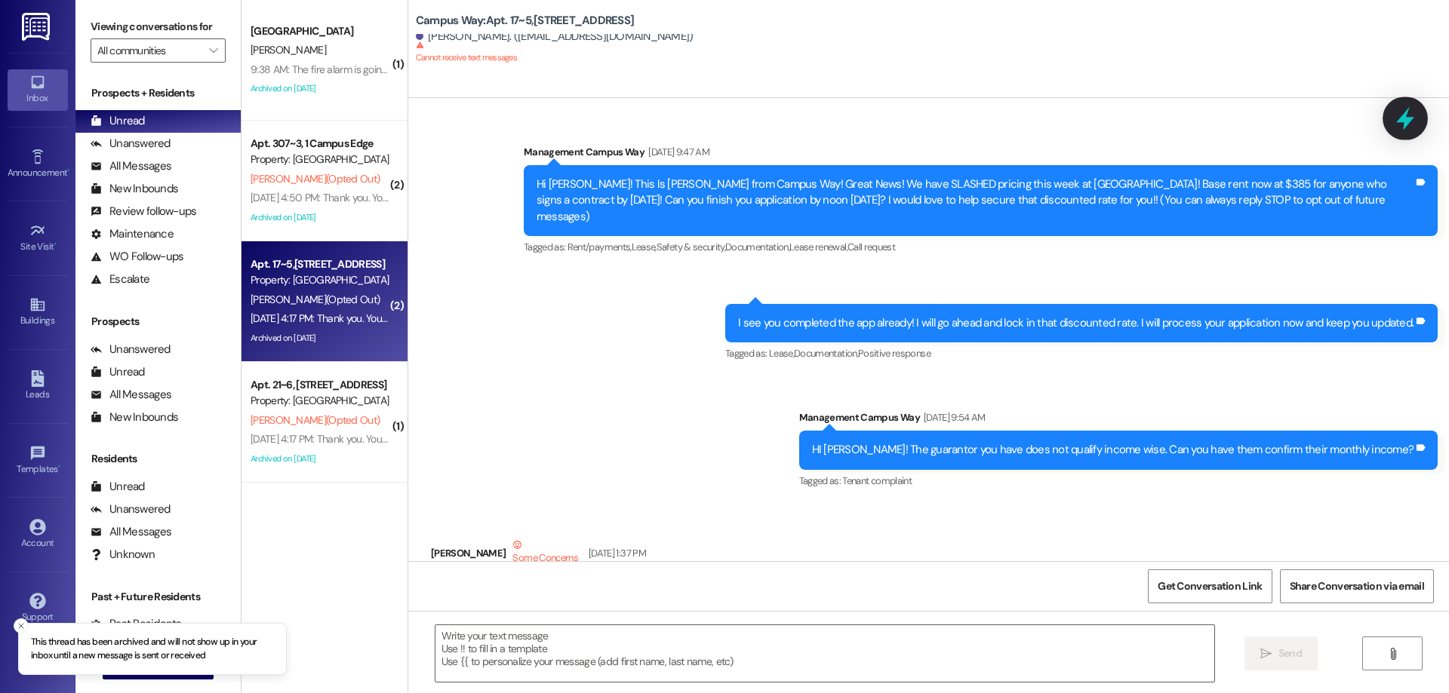
click at [1404, 119] on icon at bounding box center [1405, 118] width 18 height 23
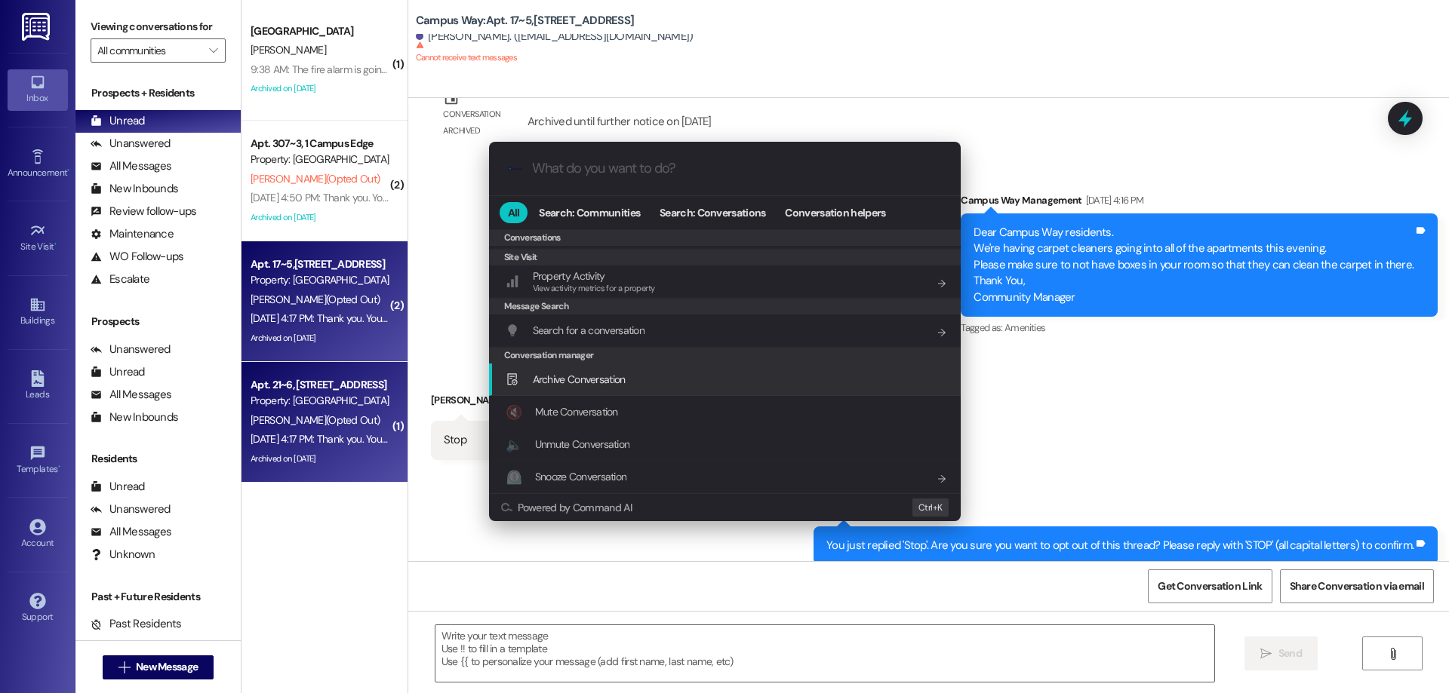
click at [566, 379] on span "Archive Conversation" at bounding box center [579, 380] width 93 height 14
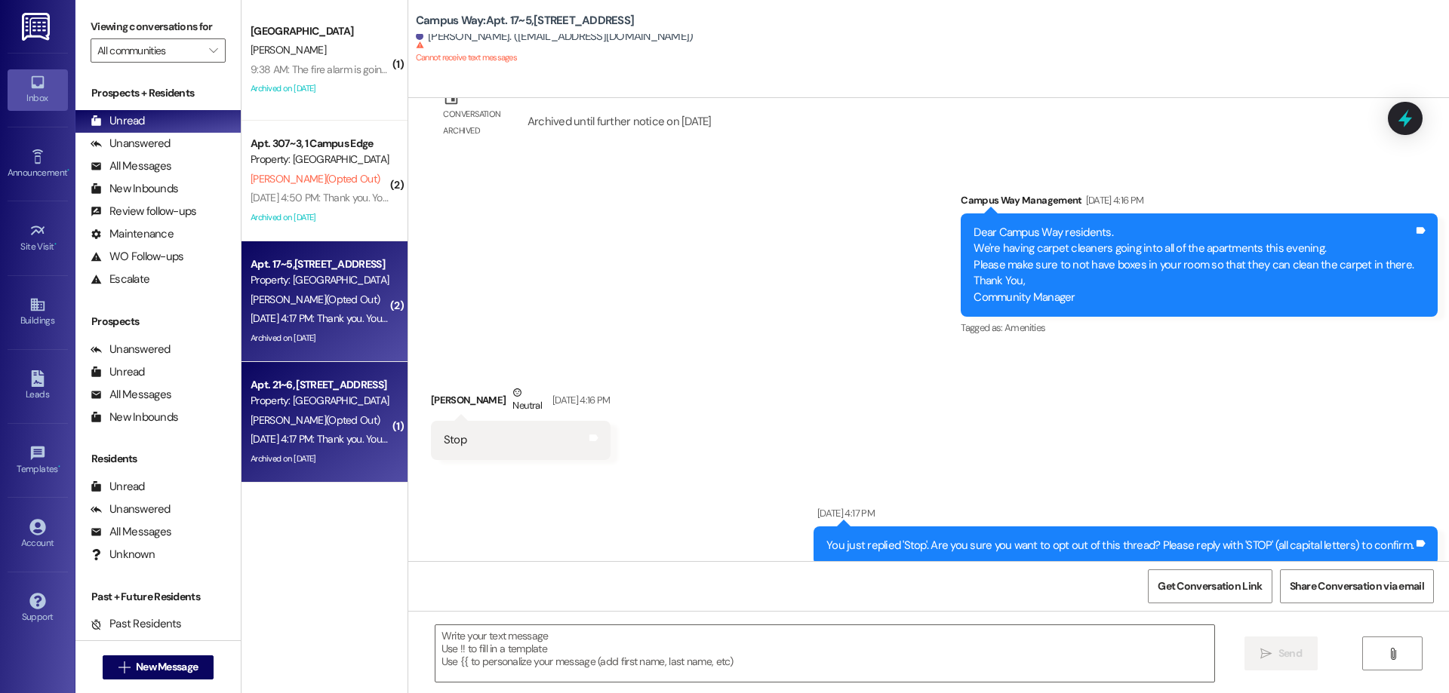
click at [358, 408] on div "Property: [GEOGRAPHIC_DATA]" at bounding box center [320, 401] width 140 height 16
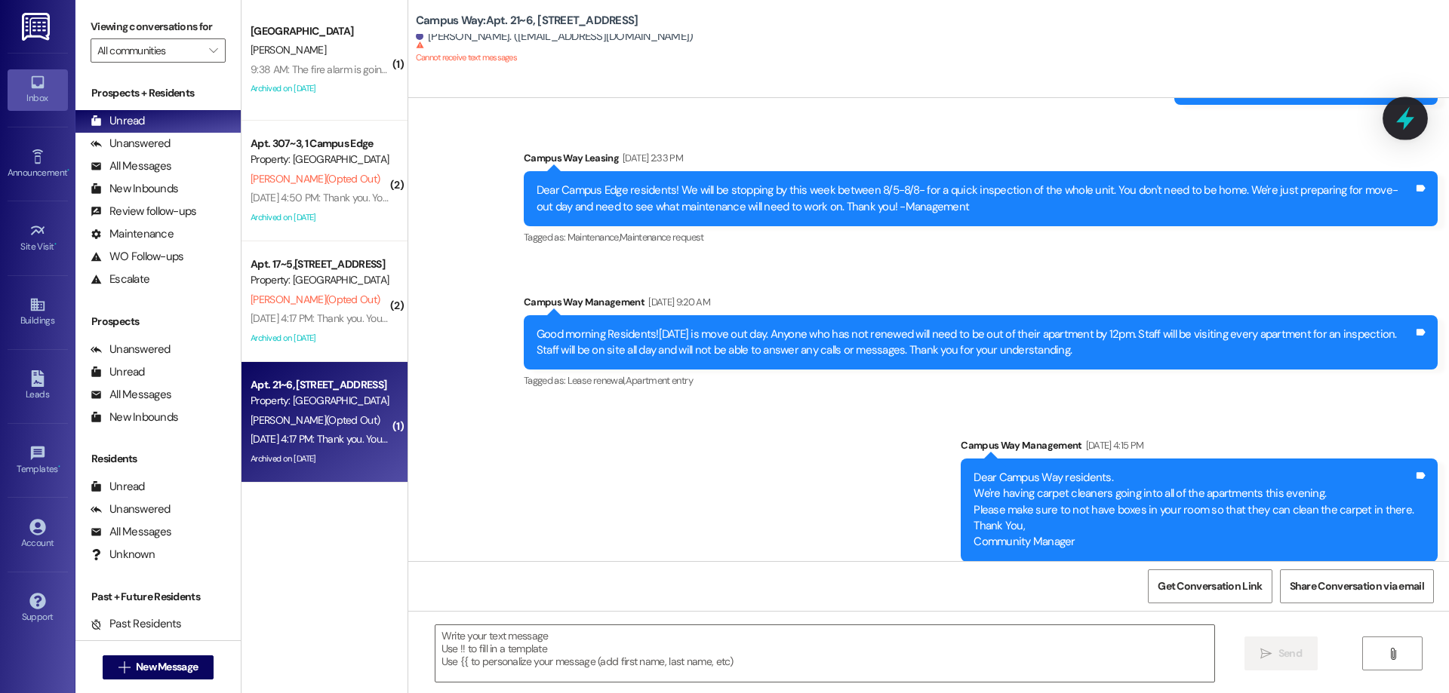
scroll to position [9075, 0]
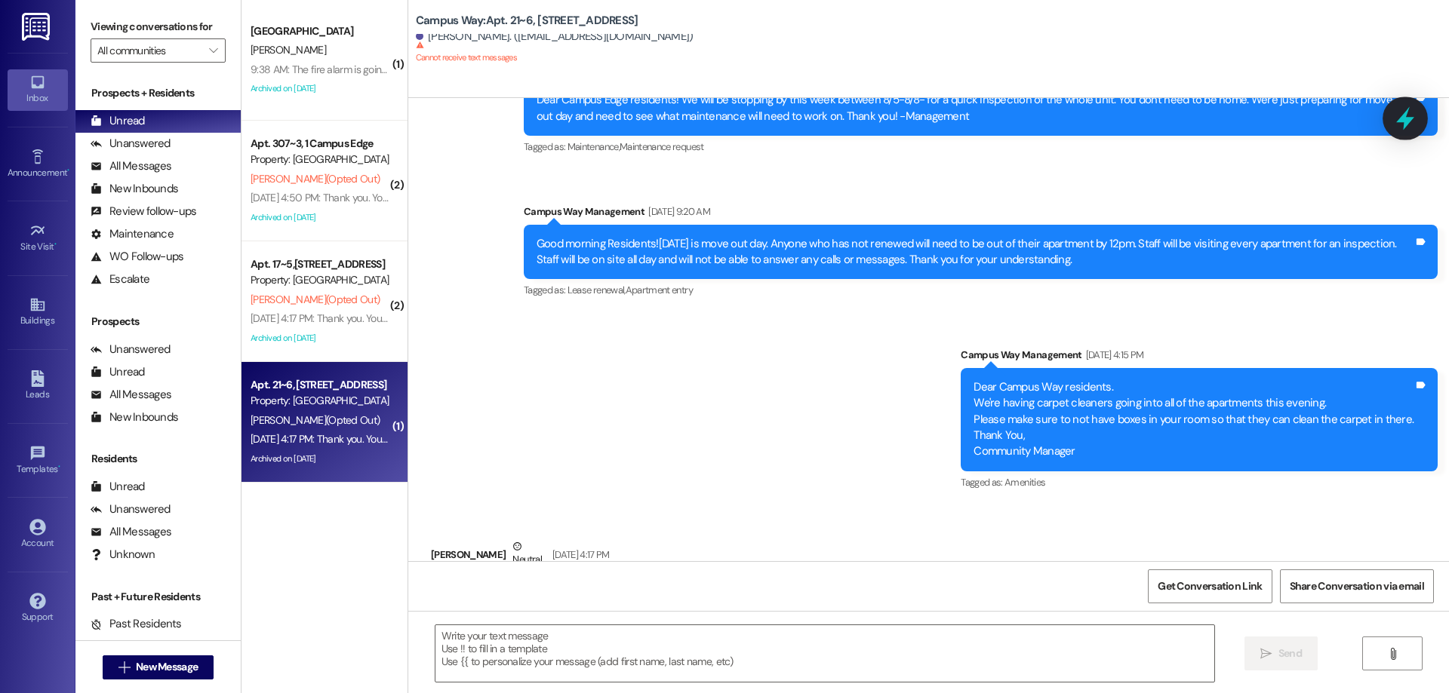
click at [1397, 122] on icon at bounding box center [1405, 118] width 18 height 23
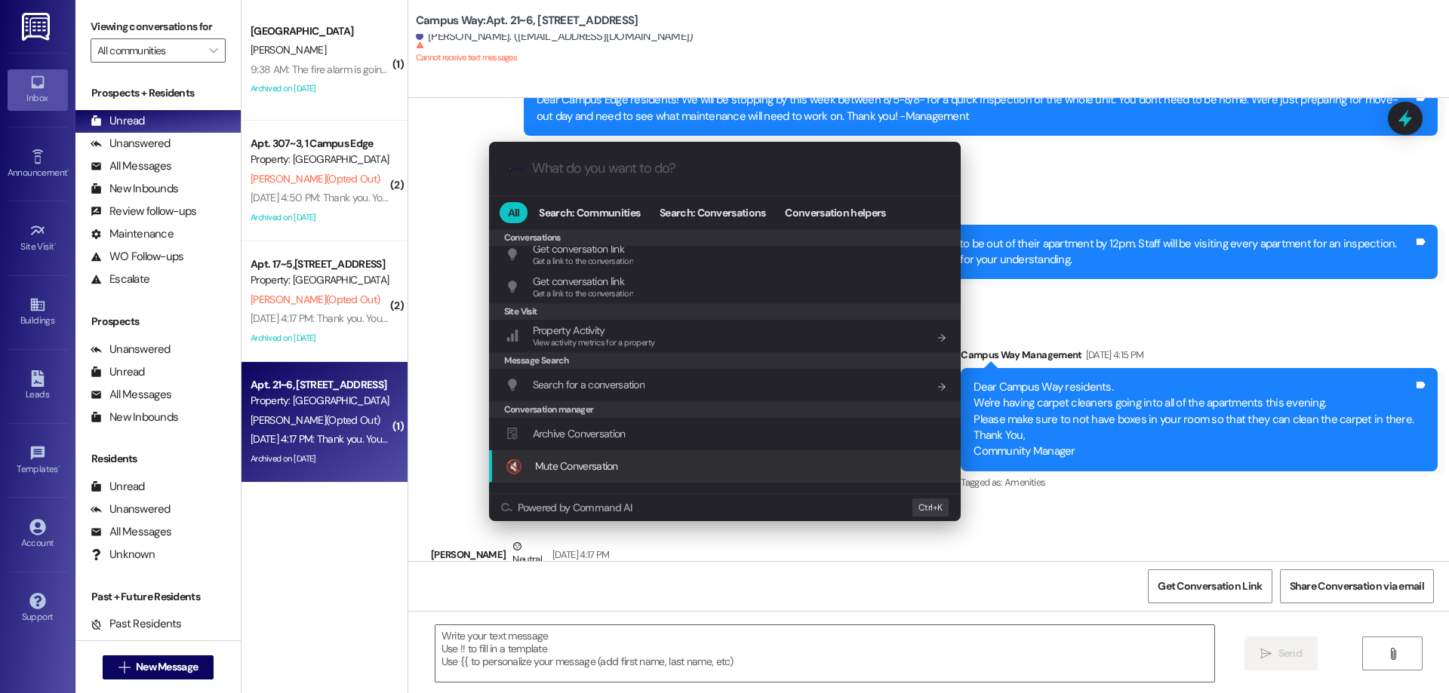
scroll to position [658, 0]
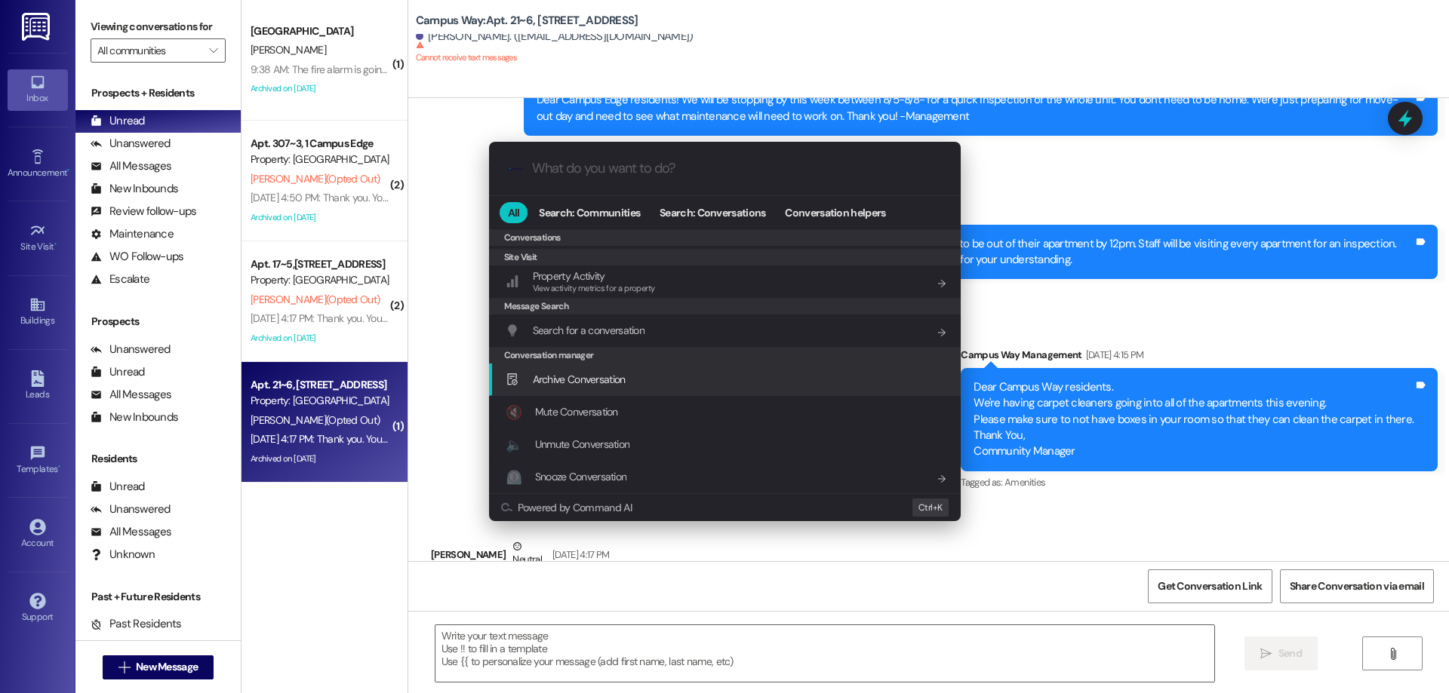
click at [594, 378] on span "Archive Conversation" at bounding box center [579, 380] width 93 height 14
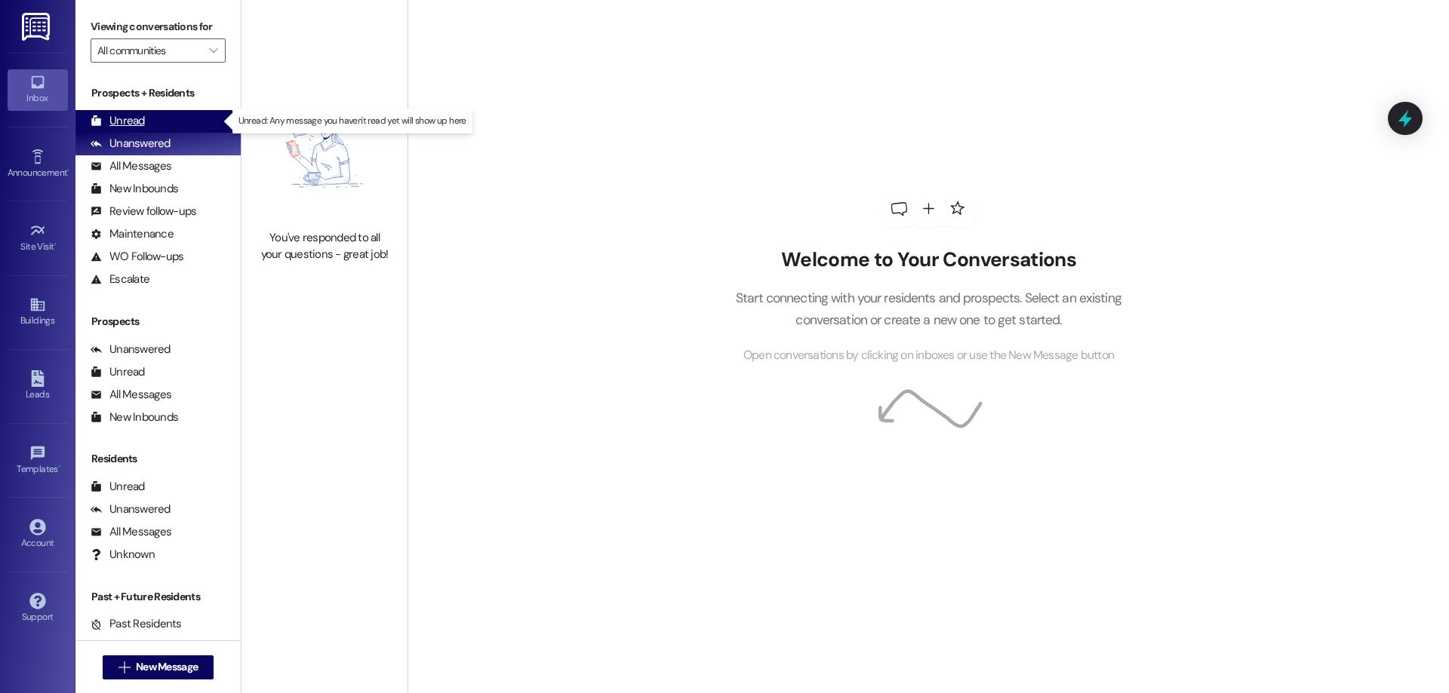
click at [191, 124] on div "Unread (0)" at bounding box center [157, 121] width 165 height 23
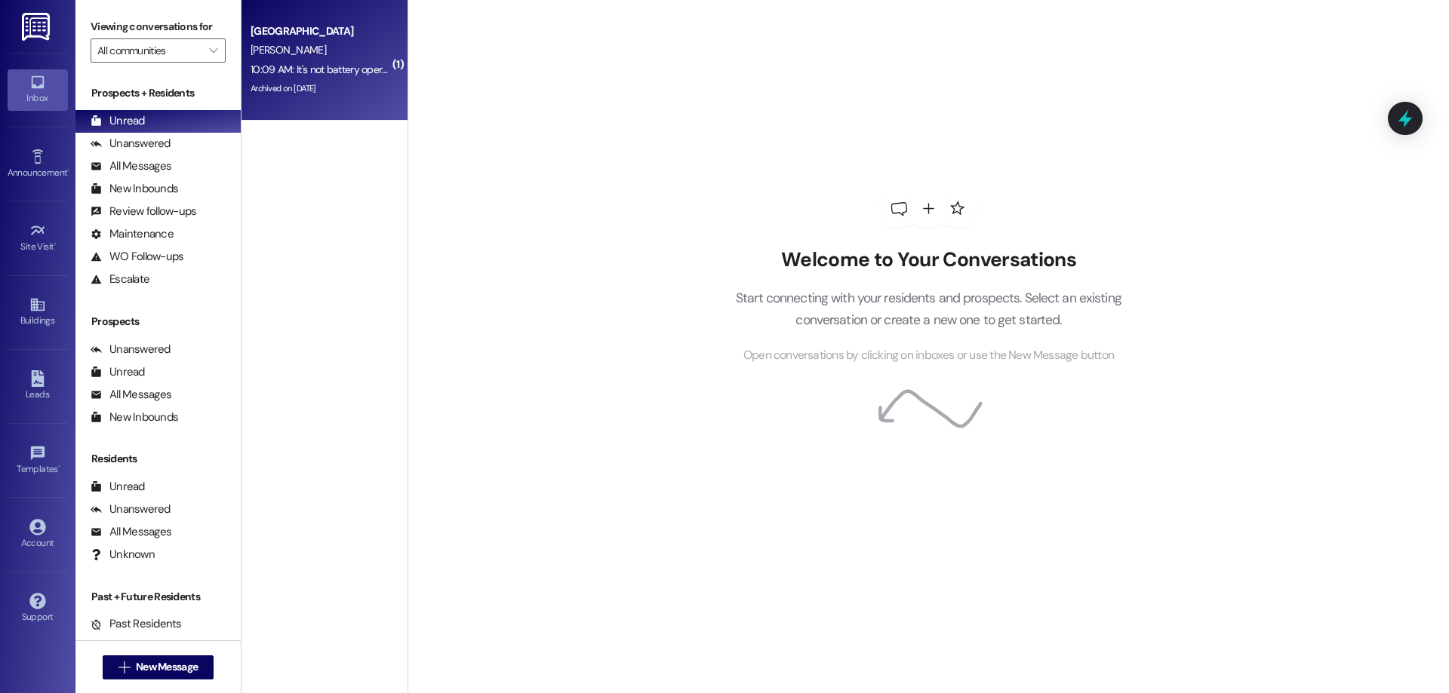
click at [285, 103] on div "South Pointe Prospect K. Eichler 10:09 AM: It's not battery operated or I would…" at bounding box center [324, 60] width 166 height 121
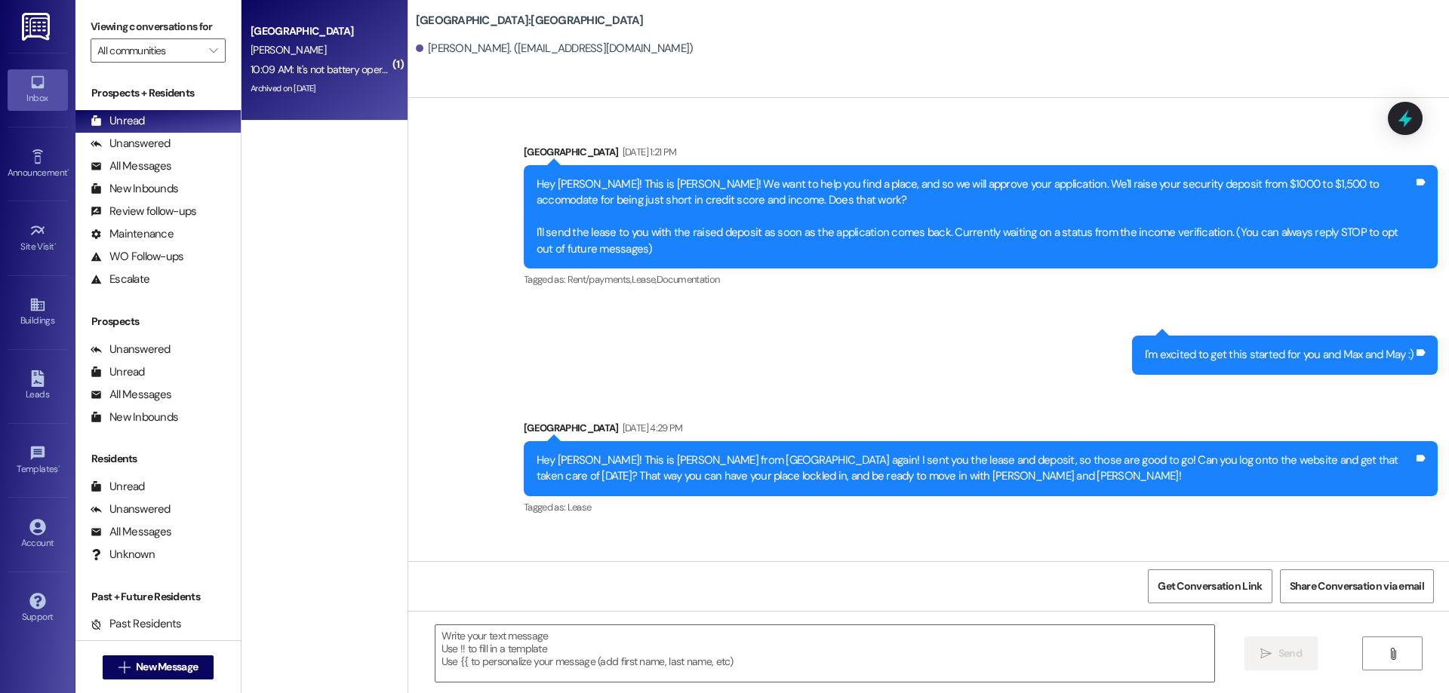
scroll to position [6848, 0]
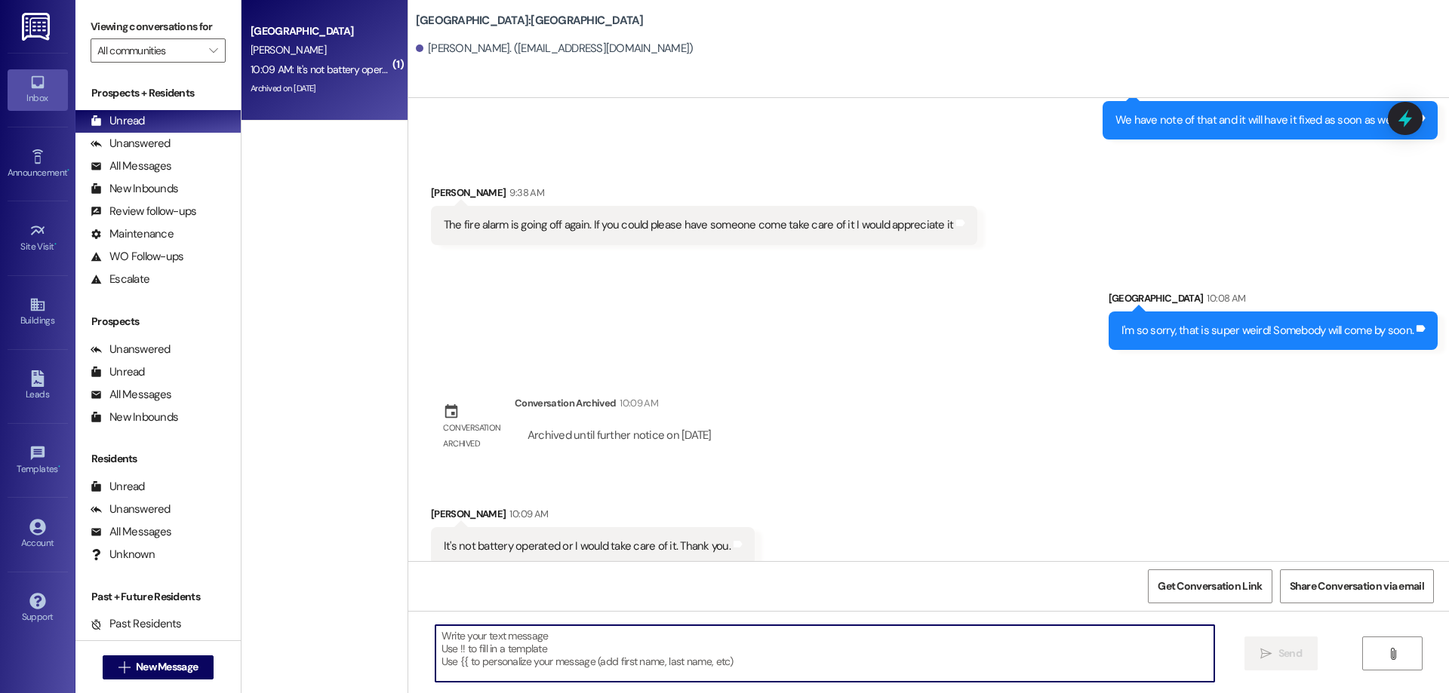
click at [716, 634] on textarea at bounding box center [824, 653] width 779 height 57
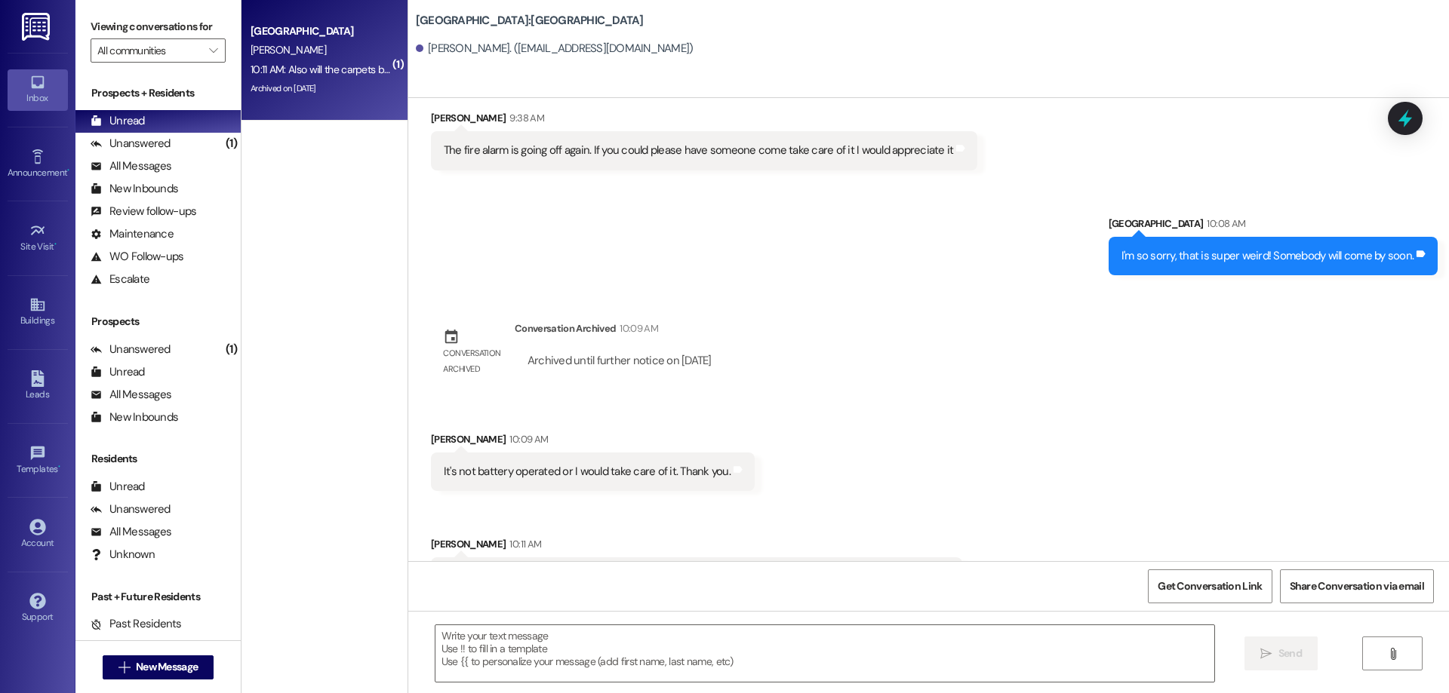
scroll to position [6954, 0]
